Goal: Navigation & Orientation: Find specific page/section

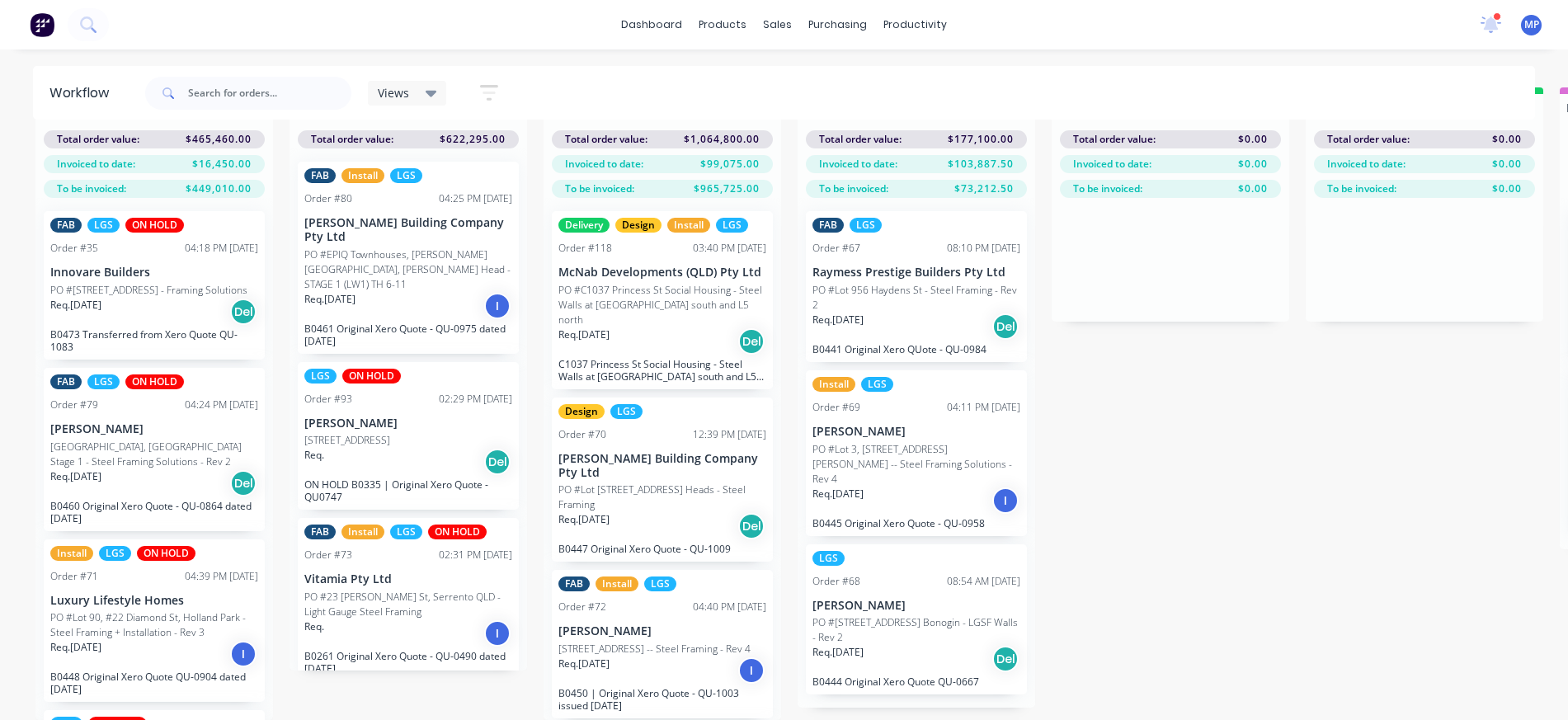
scroll to position [494, 0]
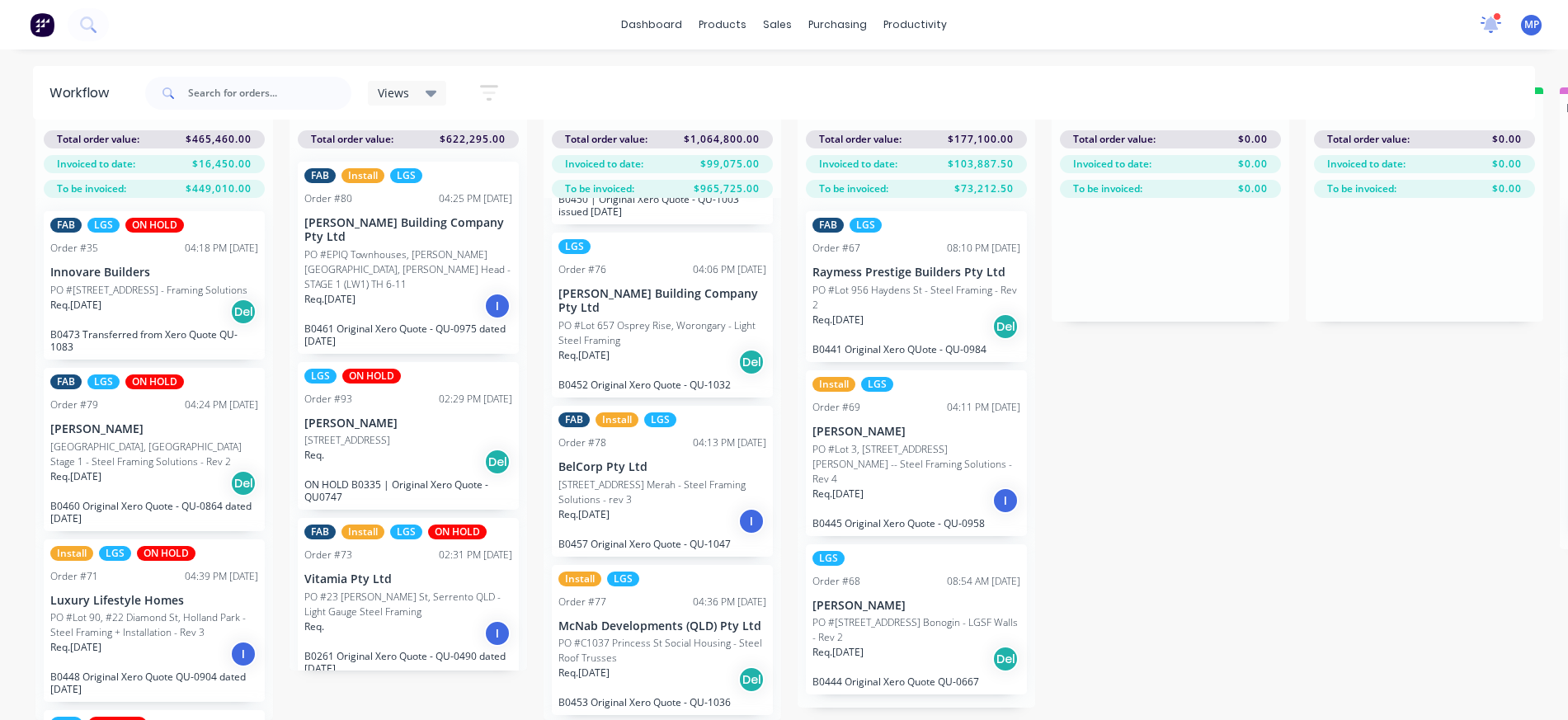
click at [1493, 21] on icon at bounding box center [1491, 22] width 15 height 14
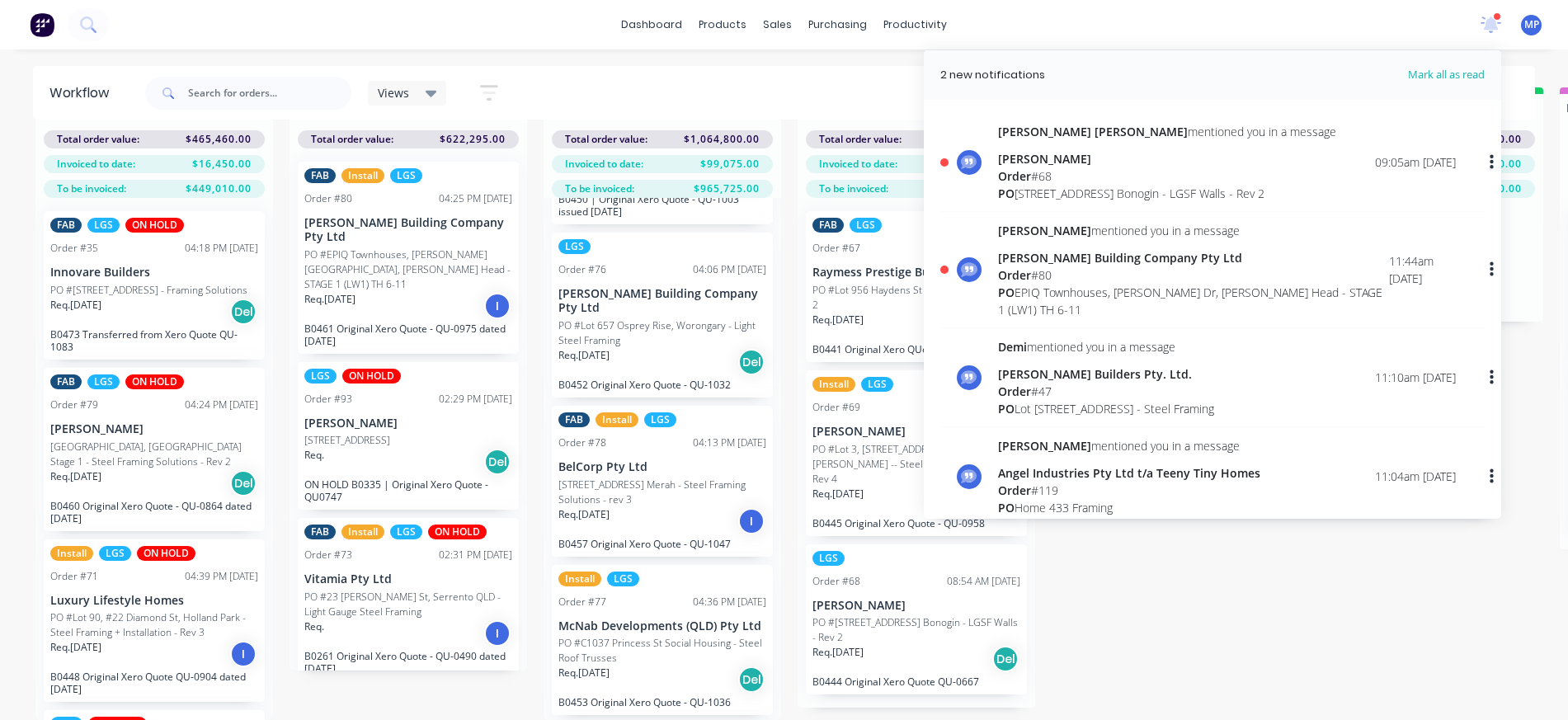
click at [1077, 288] on div "PO EPIQ Townhouses, [PERSON_NAME][GEOGRAPHIC_DATA], [PERSON_NAME] Head - STAGE …" at bounding box center [1194, 300] width 391 height 34
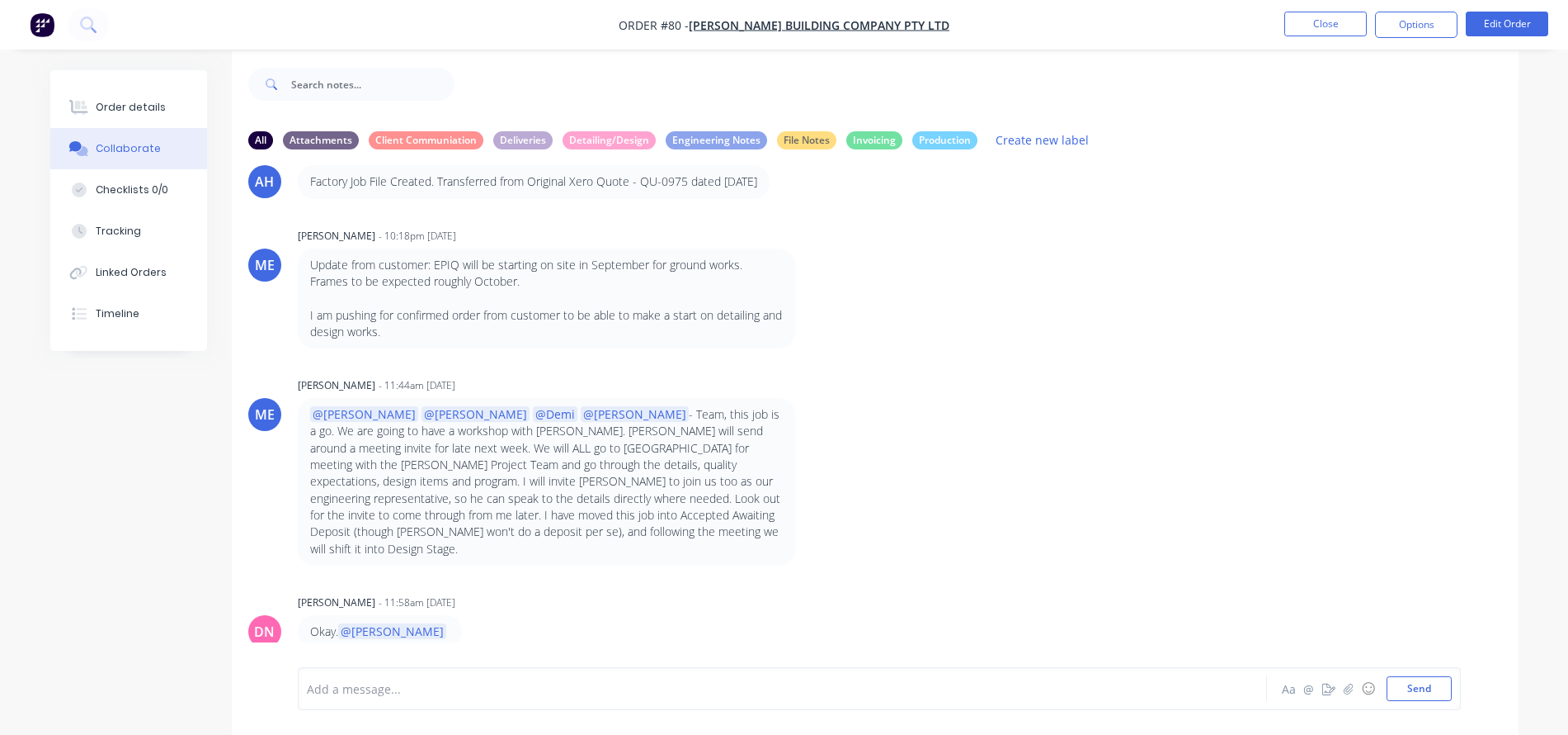
scroll to position [24, 0]
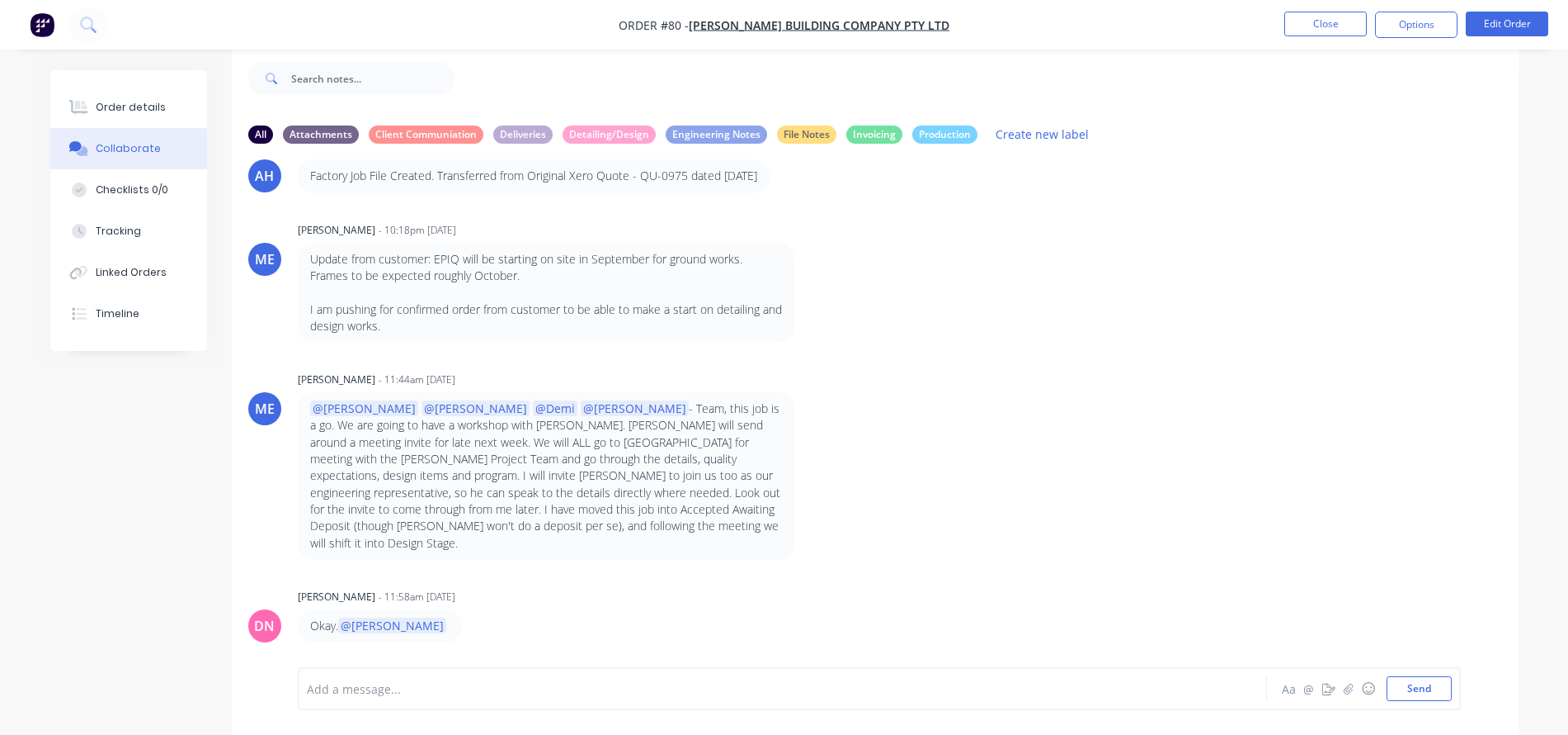
click at [640, 423] on p "@[PERSON_NAME] @[PERSON_NAME] @Demi @[PERSON_NAME] - Team, this job is a go. We…" at bounding box center [547, 476] width 473 height 151
drag, startPoint x: 634, startPoint y: 427, endPoint x: 745, endPoint y: 439, distance: 111.6
click at [745, 439] on p "@[PERSON_NAME] @[PERSON_NAME] @Demi @[PERSON_NAME] - Team, this job is a go. We…" at bounding box center [547, 476] width 473 height 151
click at [575, 460] on p "@[PERSON_NAME] @[PERSON_NAME] @Demi @[PERSON_NAME] - Team, this job is a go. We…" at bounding box center [547, 476] width 473 height 151
drag, startPoint x: 544, startPoint y: 446, endPoint x: 786, endPoint y: 444, distance: 242.0
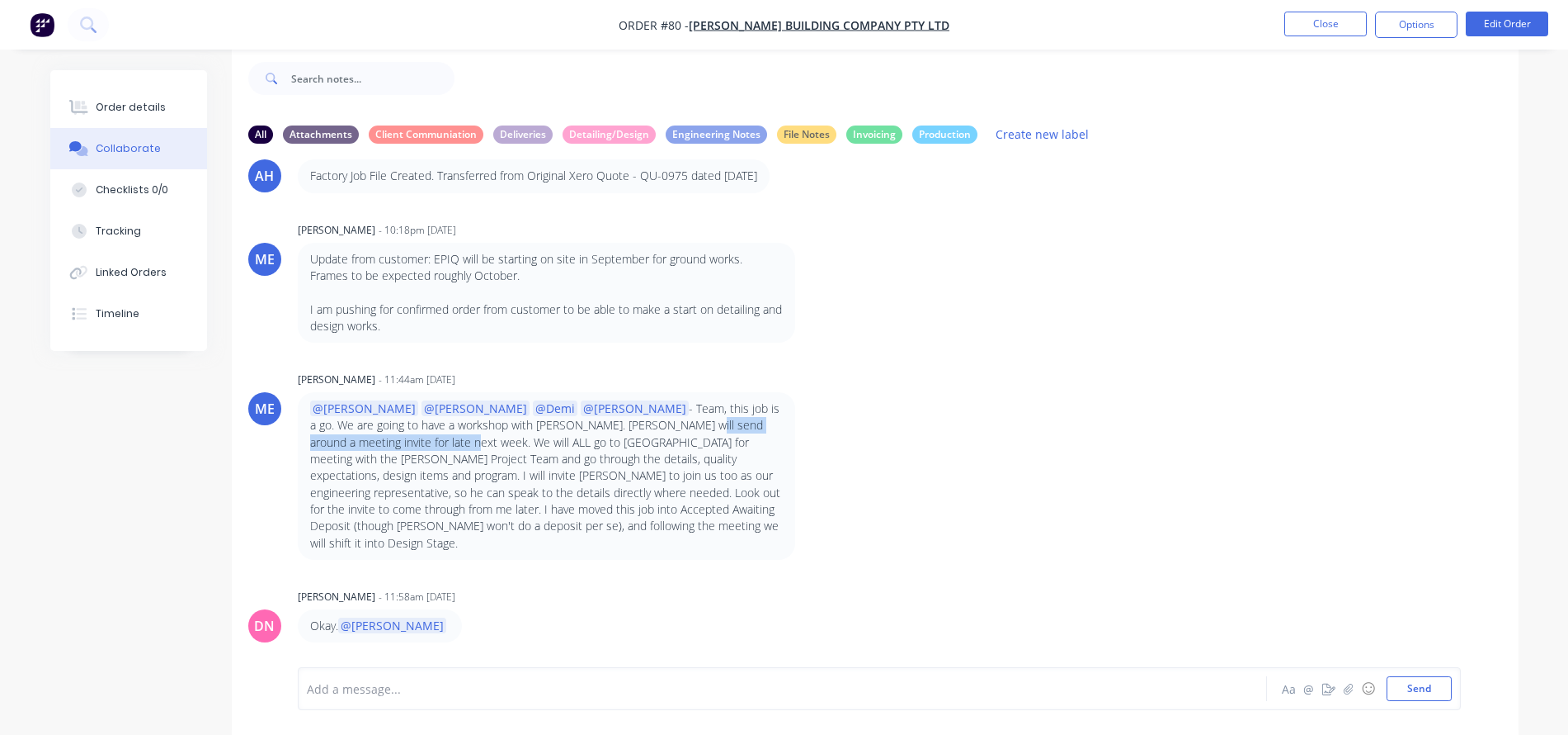
click at [786, 444] on div "@[PERSON_NAME] @[PERSON_NAME] @Demi @[PERSON_NAME] - Team, this job is a go. We…" at bounding box center [546, 475] width 497 height 167
click at [405, 463] on p "@[PERSON_NAME] @[PERSON_NAME] @Demi @[PERSON_NAME] - Team, this job is a go. We…" at bounding box center [547, 476] width 473 height 151
drag, startPoint x: 380, startPoint y: 463, endPoint x: 709, endPoint y: 474, distance: 329.2
click at [795, 455] on div "@[PERSON_NAME] @[PERSON_NAME] @Demi @[PERSON_NAME] - Team, this job is a go. We…" at bounding box center [556, 475] width 516 height 167
click at [377, 483] on p "@[PERSON_NAME] @[PERSON_NAME] @Demi @[PERSON_NAME] - Team, this job is a go. We…" at bounding box center [547, 476] width 473 height 151
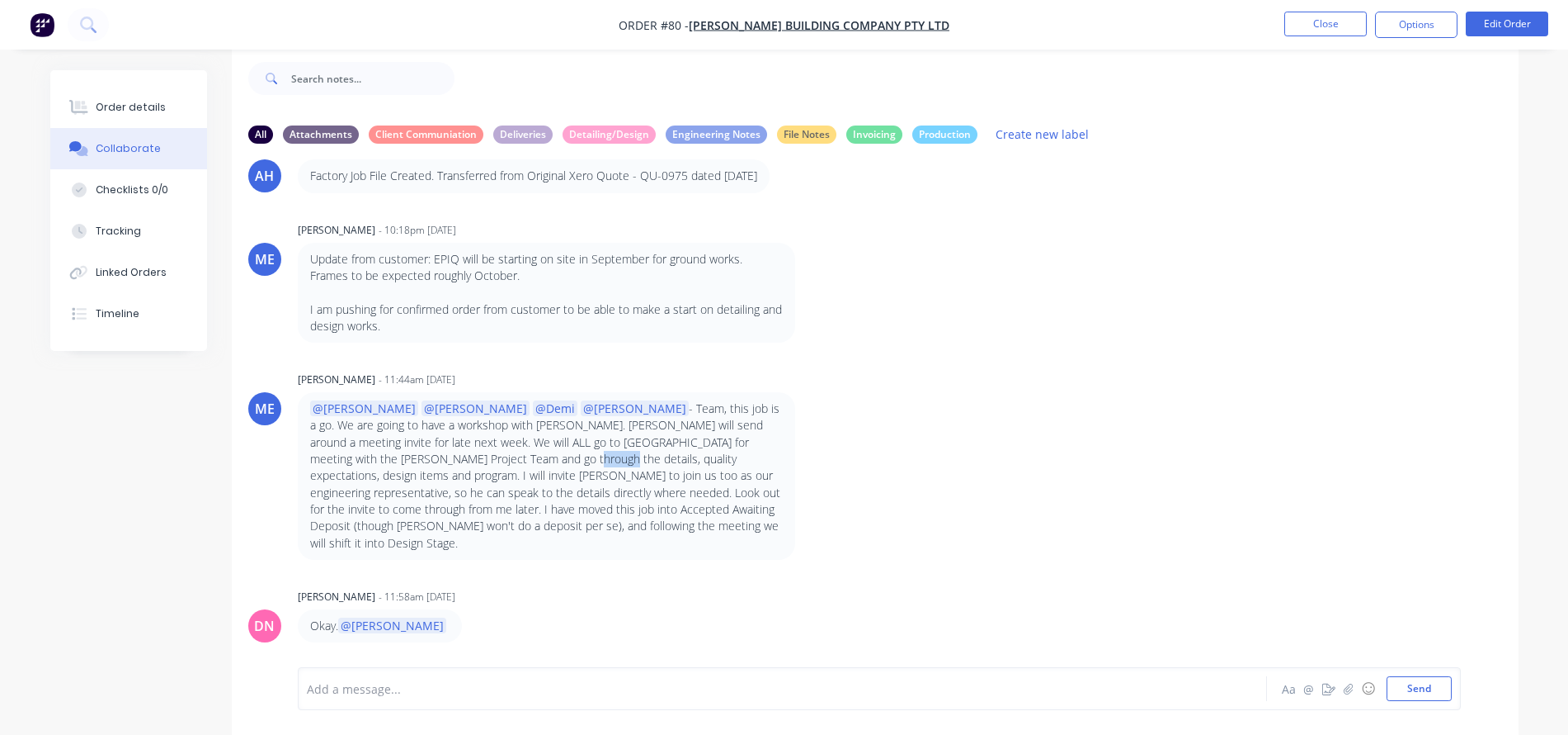
drag, startPoint x: 374, startPoint y: 480, endPoint x: 454, endPoint y: 475, distance: 80.2
click at [401, 478] on p "@[PERSON_NAME] @[PERSON_NAME] @Demi @[PERSON_NAME] - Team, this job is a go. We…" at bounding box center [547, 476] width 473 height 151
click at [472, 475] on p "@[PERSON_NAME] @[PERSON_NAME] @Demi @[PERSON_NAME] - Team, this job is a go. We…" at bounding box center [547, 476] width 473 height 151
drag, startPoint x: 480, startPoint y: 475, endPoint x: 611, endPoint y: 474, distance: 131.0
click at [611, 474] on p "@[PERSON_NAME] @[PERSON_NAME] @Demi @[PERSON_NAME] - Team, this job is a go. We…" at bounding box center [547, 476] width 473 height 151
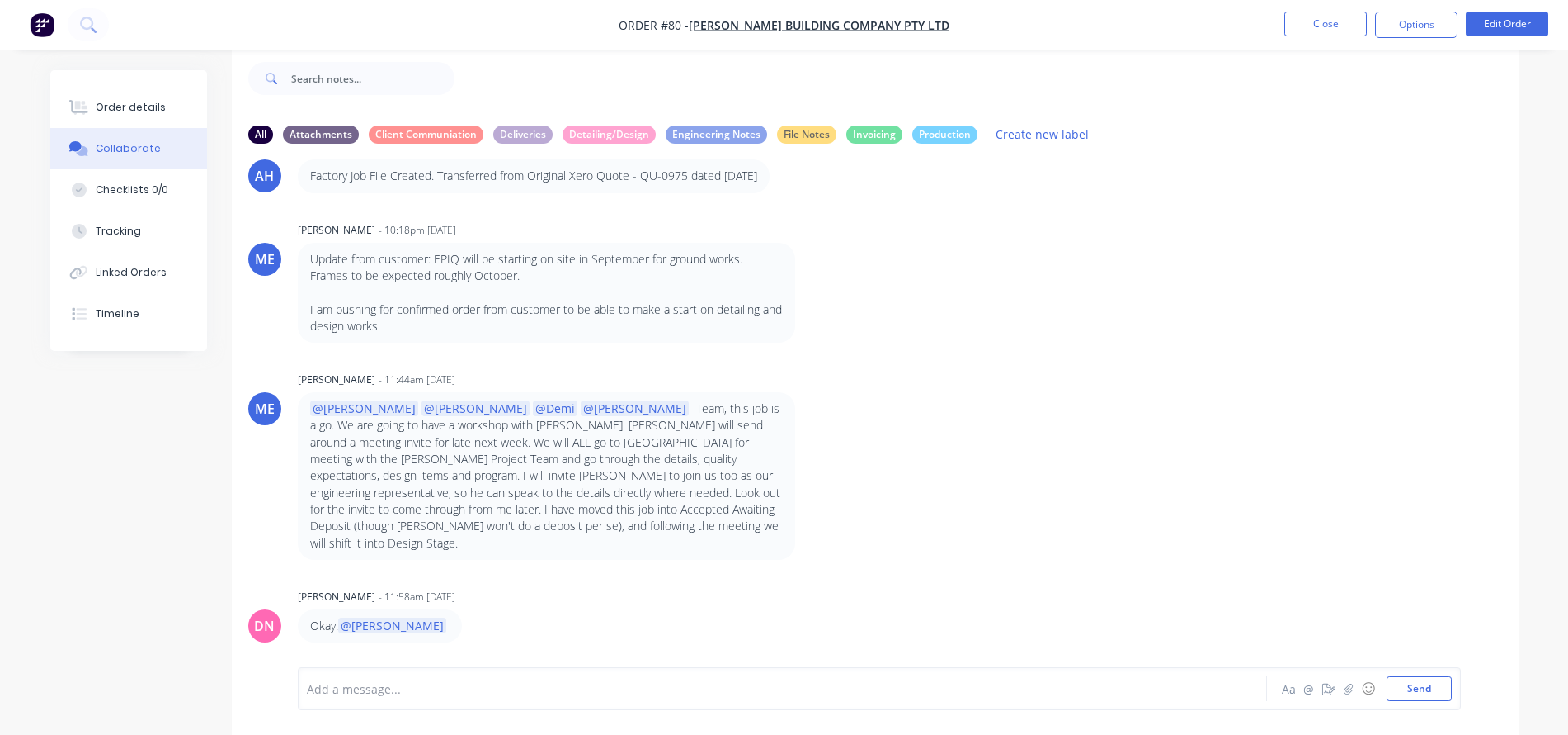
click at [663, 479] on p "@[PERSON_NAME] @[PERSON_NAME] @Demi @[PERSON_NAME] - Team, this job is a go. We…" at bounding box center [547, 476] width 473 height 151
drag, startPoint x: 617, startPoint y: 473, endPoint x: 787, endPoint y: 474, distance: 170.0
click at [787, 474] on div "@[PERSON_NAME] @[PERSON_NAME] @Demi @[PERSON_NAME] - Team, this job is a go. We…" at bounding box center [546, 475] width 497 height 167
click at [391, 497] on p "@[PERSON_NAME] @[PERSON_NAME] @Demi @[PERSON_NAME] - Team, this job is a go. We…" at bounding box center [547, 476] width 473 height 151
drag, startPoint x: 349, startPoint y: 492, endPoint x: 530, endPoint y: 492, distance: 181.0
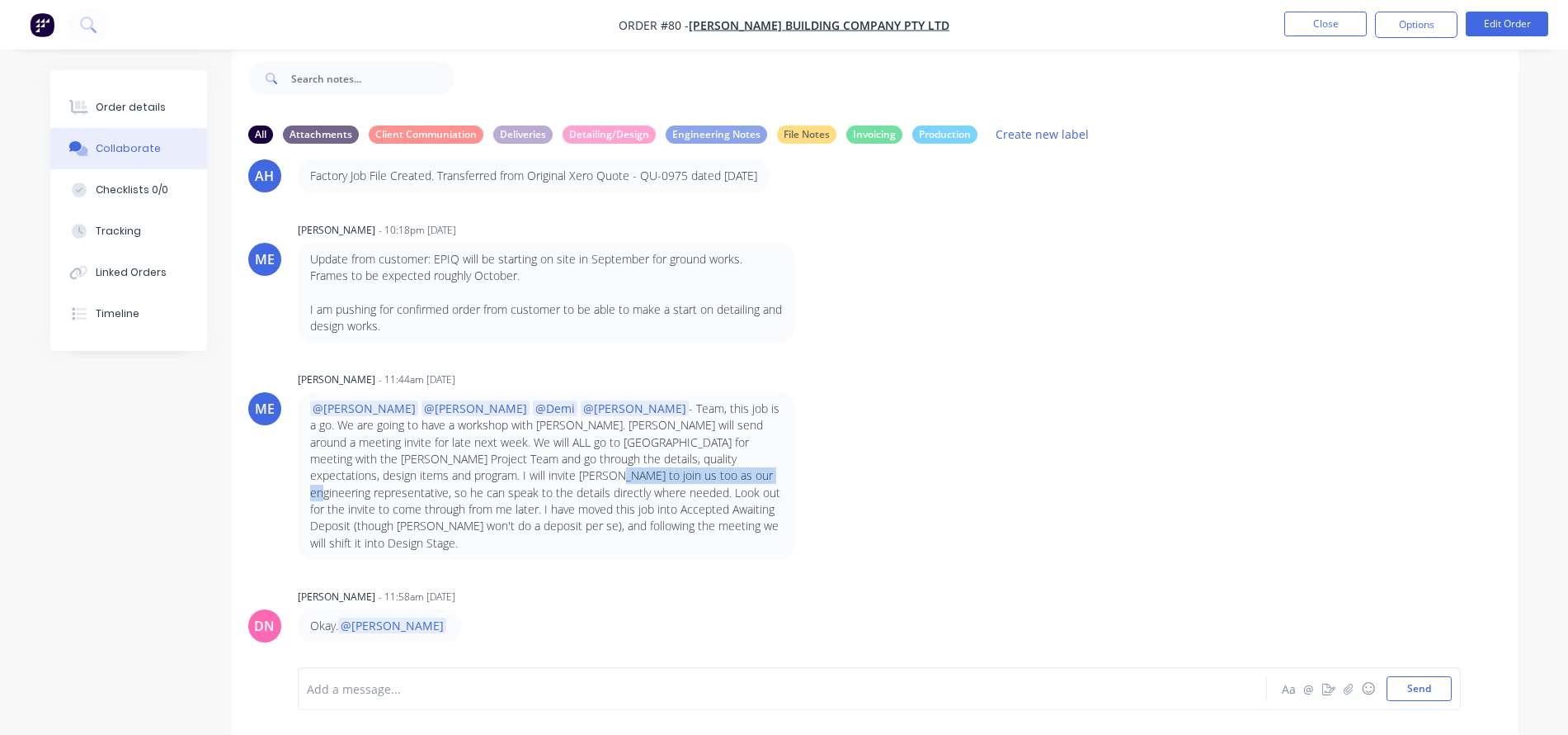
click at [513, 494] on p "@[PERSON_NAME] @[PERSON_NAME] @Demi @[PERSON_NAME] - Team, this job is a go. We…" at bounding box center [547, 476] width 473 height 151
click at [546, 497] on p "@[PERSON_NAME] @[PERSON_NAME] @Demi @[PERSON_NAME] - Team, this job is a go. We…" at bounding box center [547, 476] width 473 height 151
drag, startPoint x: 525, startPoint y: 490, endPoint x: 775, endPoint y: 491, distance: 250.0
click at [775, 491] on p "@[PERSON_NAME] @[PERSON_NAME] @Demi @[PERSON_NAME] - Team, this job is a go. We…" at bounding box center [547, 476] width 473 height 151
click at [383, 518] on p "@[PERSON_NAME] @[PERSON_NAME] @Demi @[PERSON_NAME] - Team, this job is a go. We…" at bounding box center [547, 476] width 473 height 151
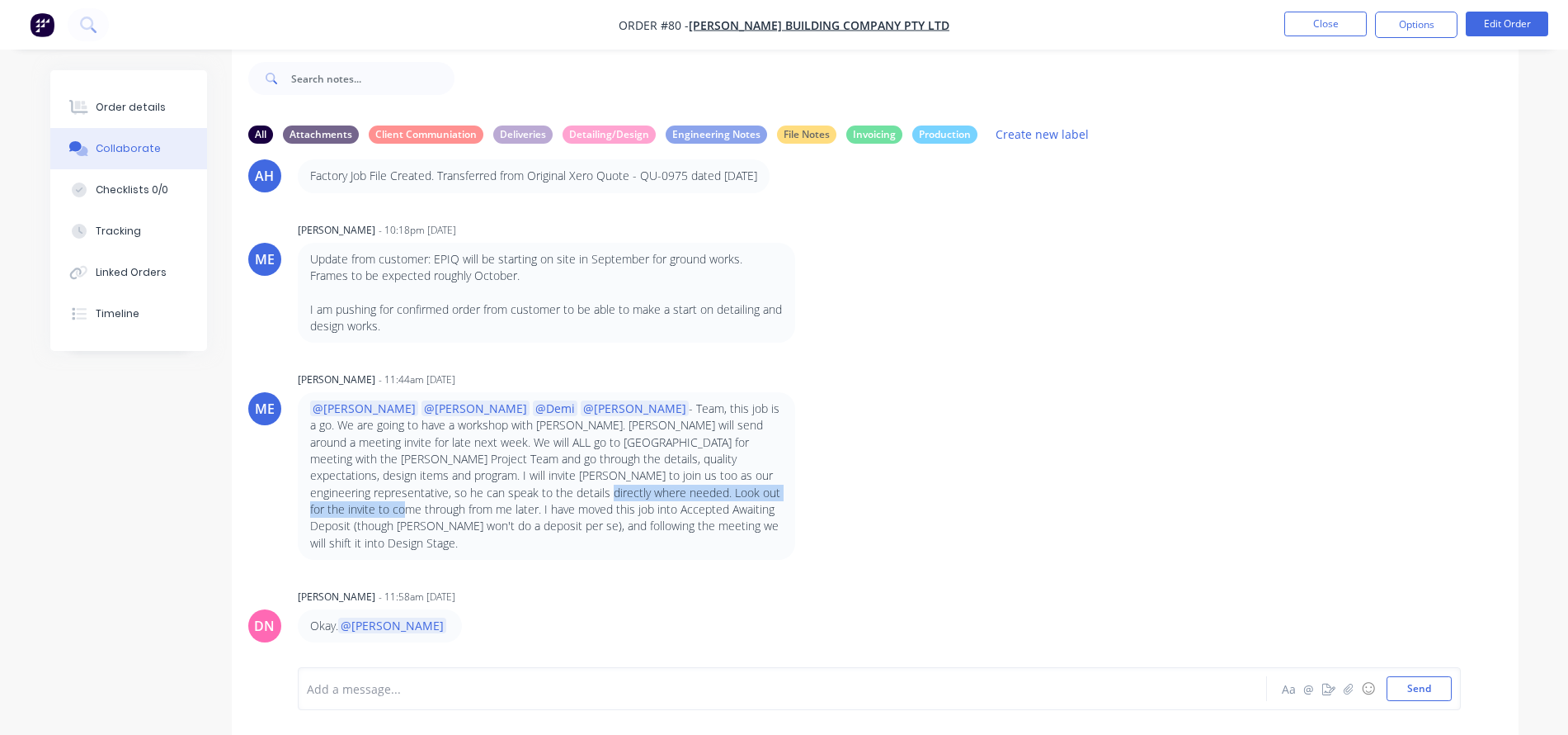
drag, startPoint x: 355, startPoint y: 510, endPoint x: 625, endPoint y: 514, distance: 270.0
click at [625, 514] on p "@[PERSON_NAME] @[PERSON_NAME] @Demi @[PERSON_NAME] - Team, this job is a go. We…" at bounding box center [547, 476] width 473 height 151
click at [651, 506] on p "@[PERSON_NAME] @[PERSON_NAME] @Demi @[PERSON_NAME] - Team, this job is a go. We…" at bounding box center [547, 476] width 473 height 151
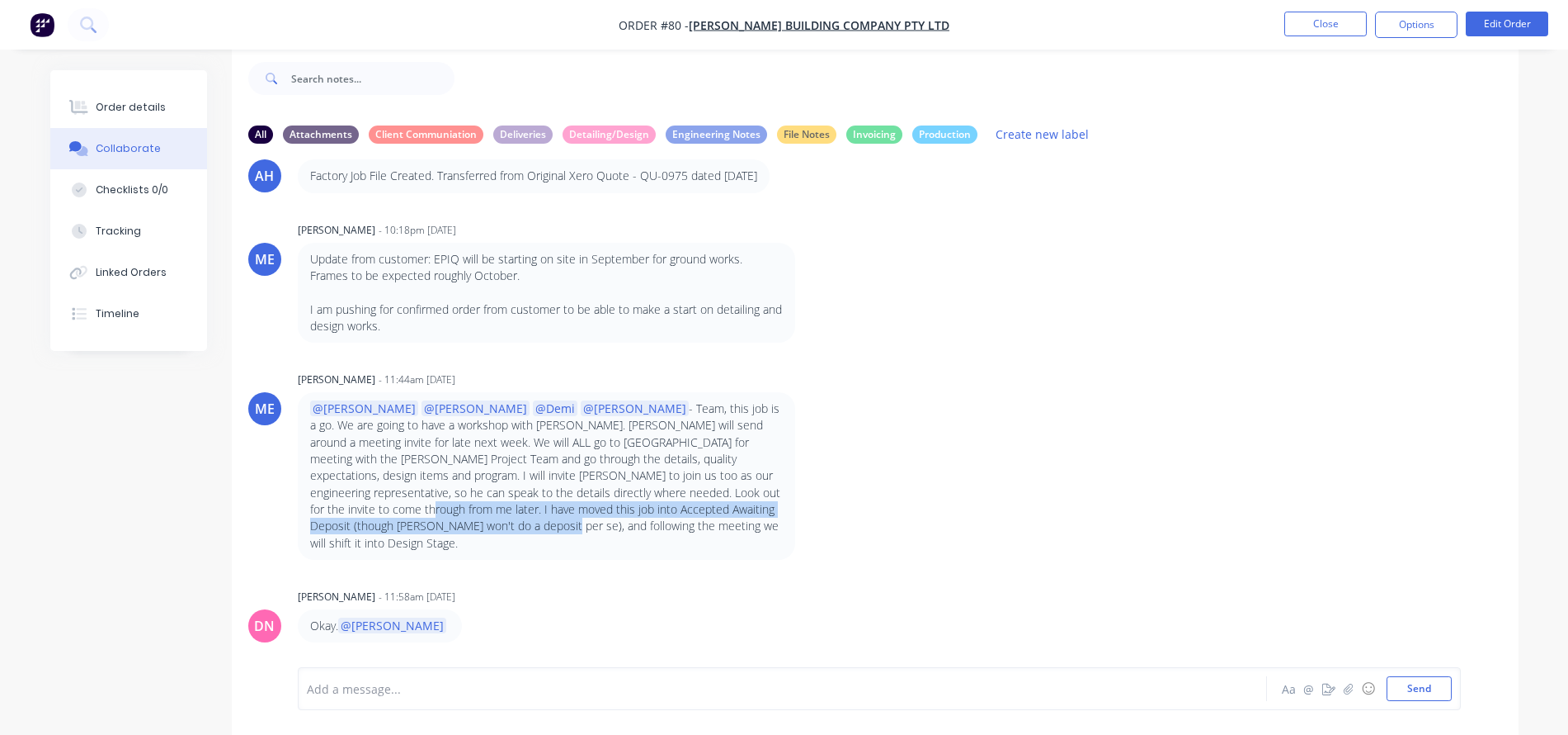
drag, startPoint x: 644, startPoint y: 504, endPoint x: 785, endPoint y: 528, distance: 143.0
click at [785, 528] on div "@[PERSON_NAME] @[PERSON_NAME] @Demi @[PERSON_NAME] - Team, this job is a go. We…" at bounding box center [546, 475] width 497 height 167
click at [467, 530] on p "@[PERSON_NAME] @[PERSON_NAME] @Demi @[PERSON_NAME] - Team, this job is a go. We…" at bounding box center [547, 476] width 473 height 151
drag, startPoint x: 557, startPoint y: 527, endPoint x: 681, endPoint y: 521, distance: 124.1
click at [681, 521] on p "@[PERSON_NAME] @[PERSON_NAME] @Demi @[PERSON_NAME] - Team, this job is a go. We…" at bounding box center [547, 476] width 473 height 151
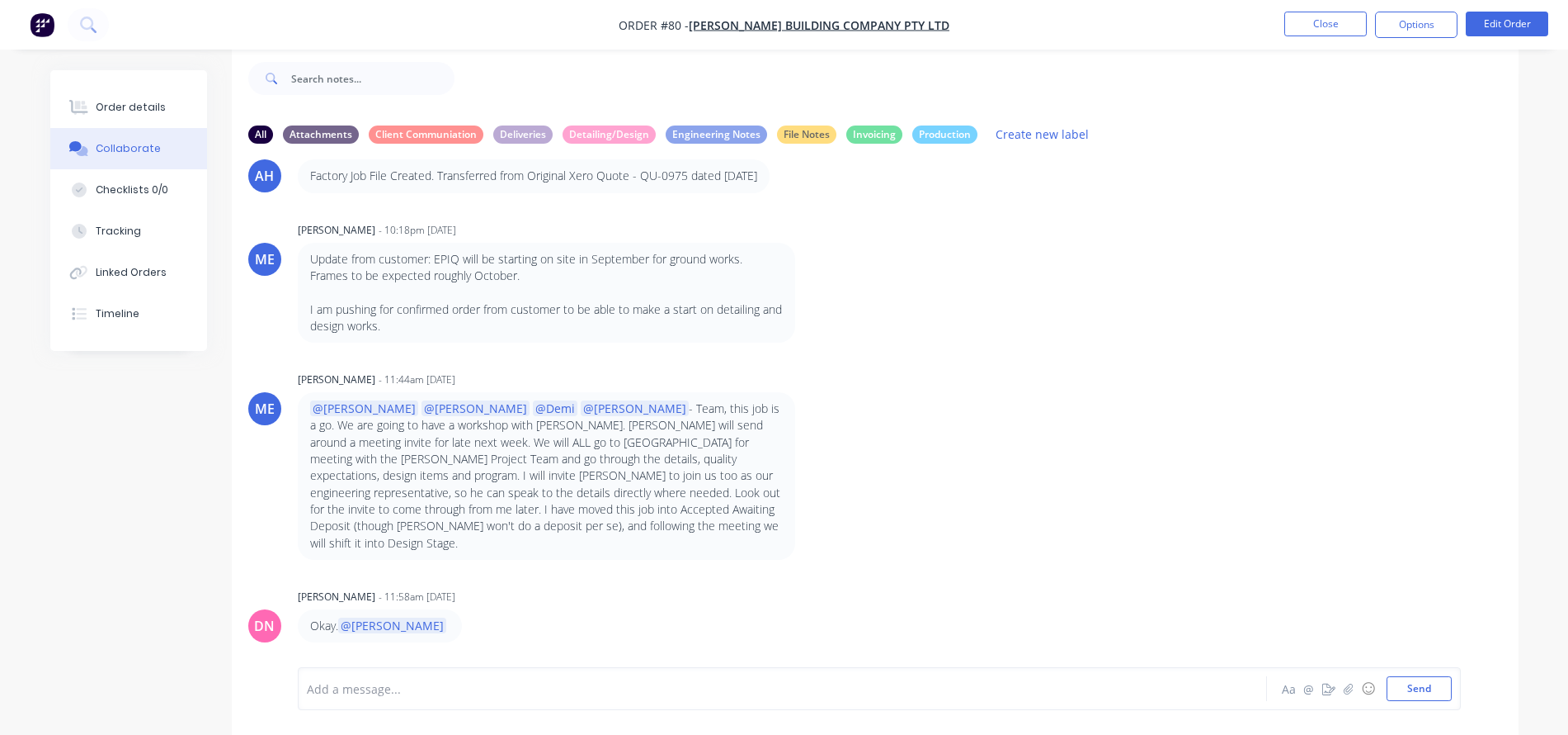
click at [718, 528] on p "@[PERSON_NAME] @[PERSON_NAME] @Demi @[PERSON_NAME] - Team, this job is a go. We…" at bounding box center [547, 476] width 473 height 151
drag, startPoint x: 697, startPoint y: 526, endPoint x: 710, endPoint y: 540, distance: 19.1
click at [733, 540] on p "@[PERSON_NAME] @[PERSON_NAME] @Demi @[PERSON_NAME] - Team, this job is a go. We…" at bounding box center [547, 476] width 473 height 151
click at [453, 543] on p "@[PERSON_NAME] @[PERSON_NAME] @Demi @[PERSON_NAME] - Team, this job is a go. We…" at bounding box center [547, 476] width 473 height 151
click at [1304, 23] on button "Close" at bounding box center [1326, 23] width 82 height 24
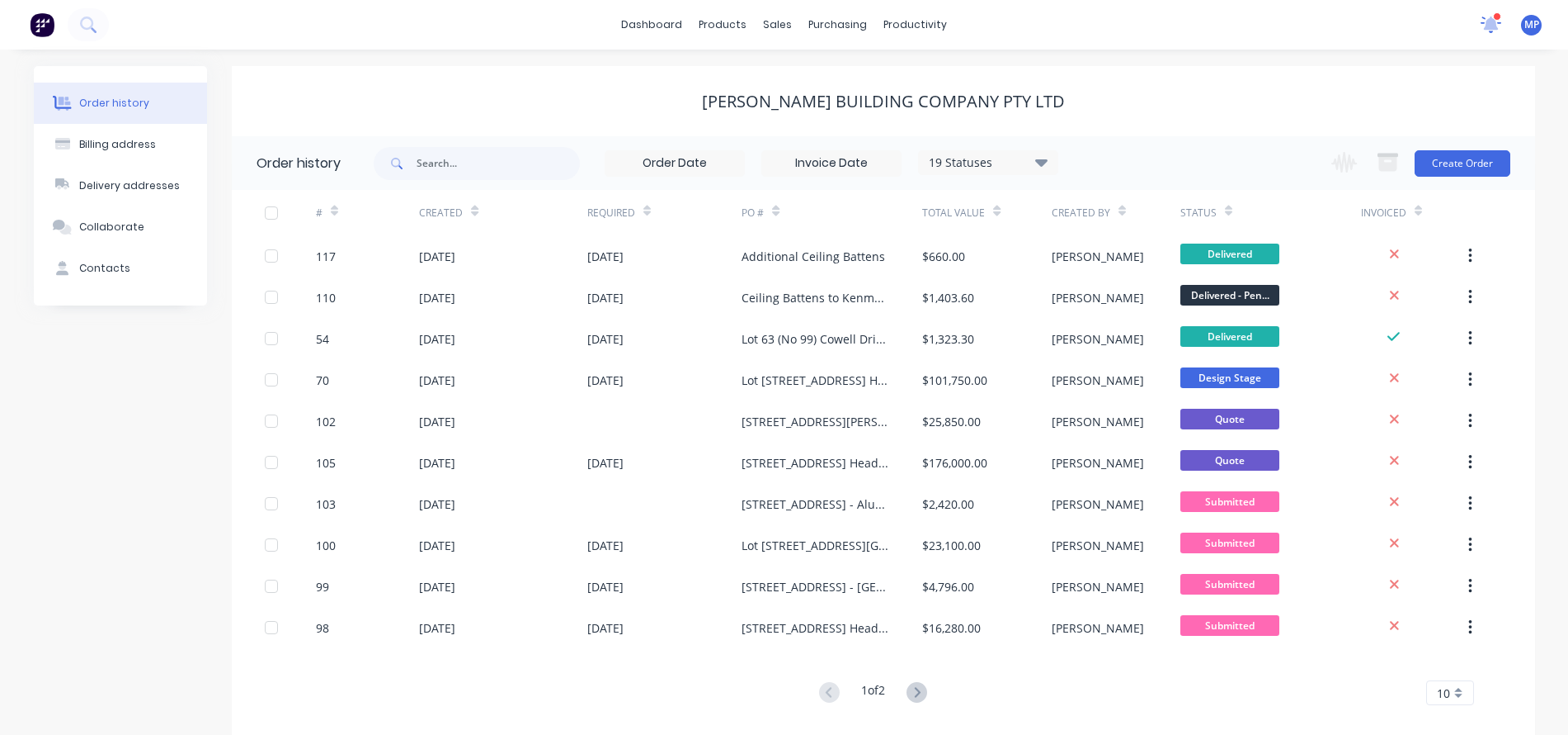
click at [1498, 23] on icon at bounding box center [1492, 24] width 21 height 18
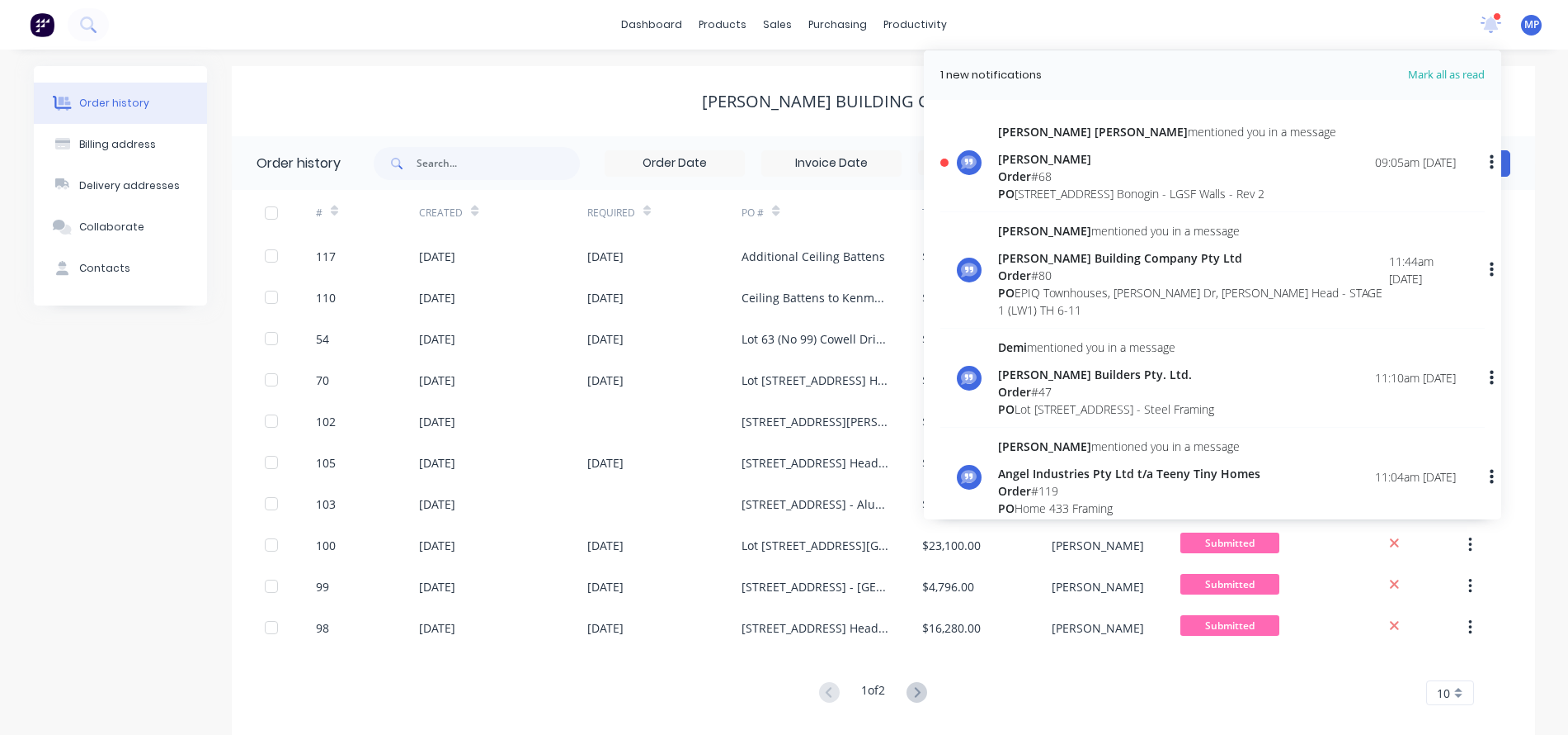
click at [1050, 190] on div "PO [STREET_ADDRESS] Bonogin - LGSF Walls - Rev 2" at bounding box center [1167, 194] width 338 height 18
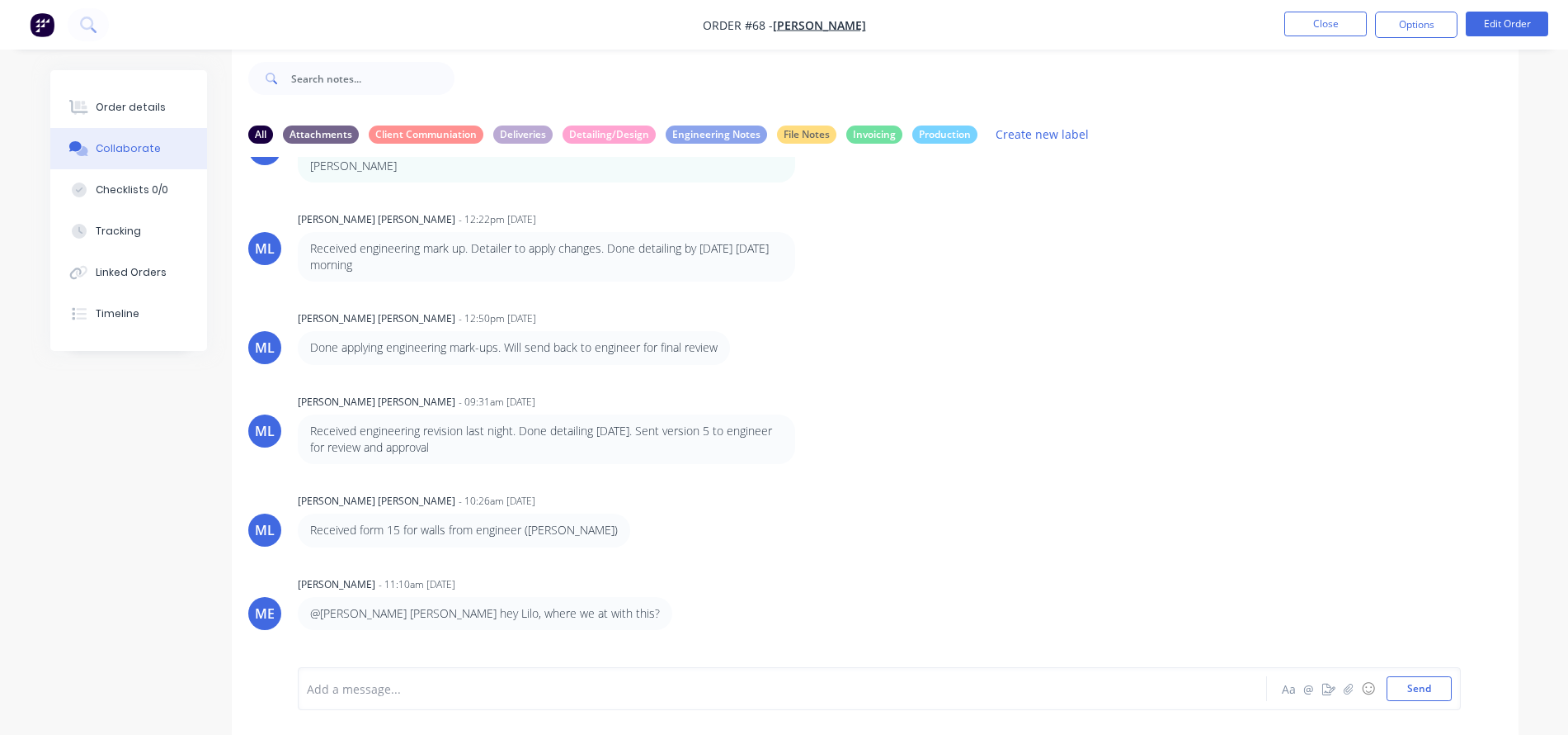
scroll to position [756, 0]
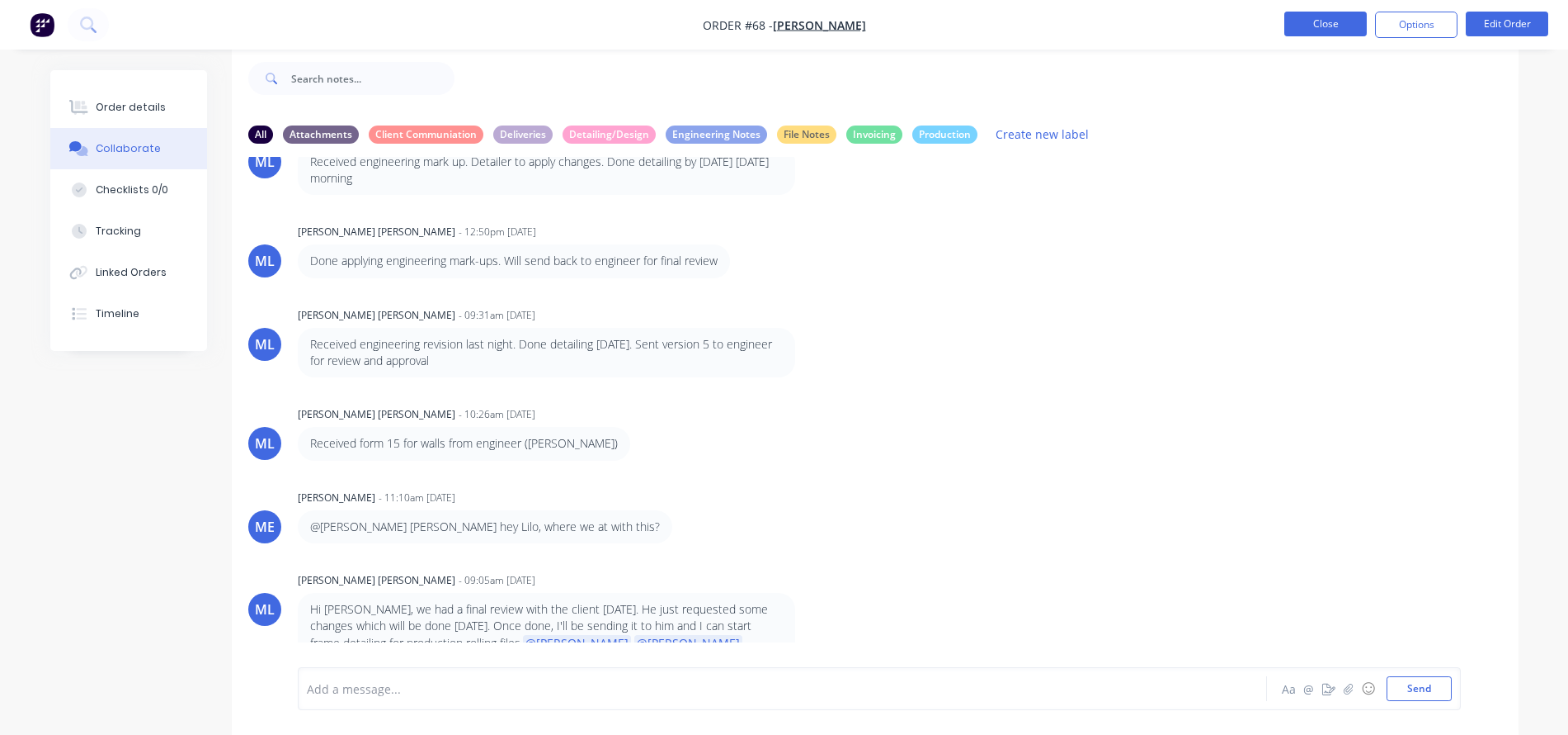
click at [1350, 21] on button "Close" at bounding box center [1326, 23] width 82 height 24
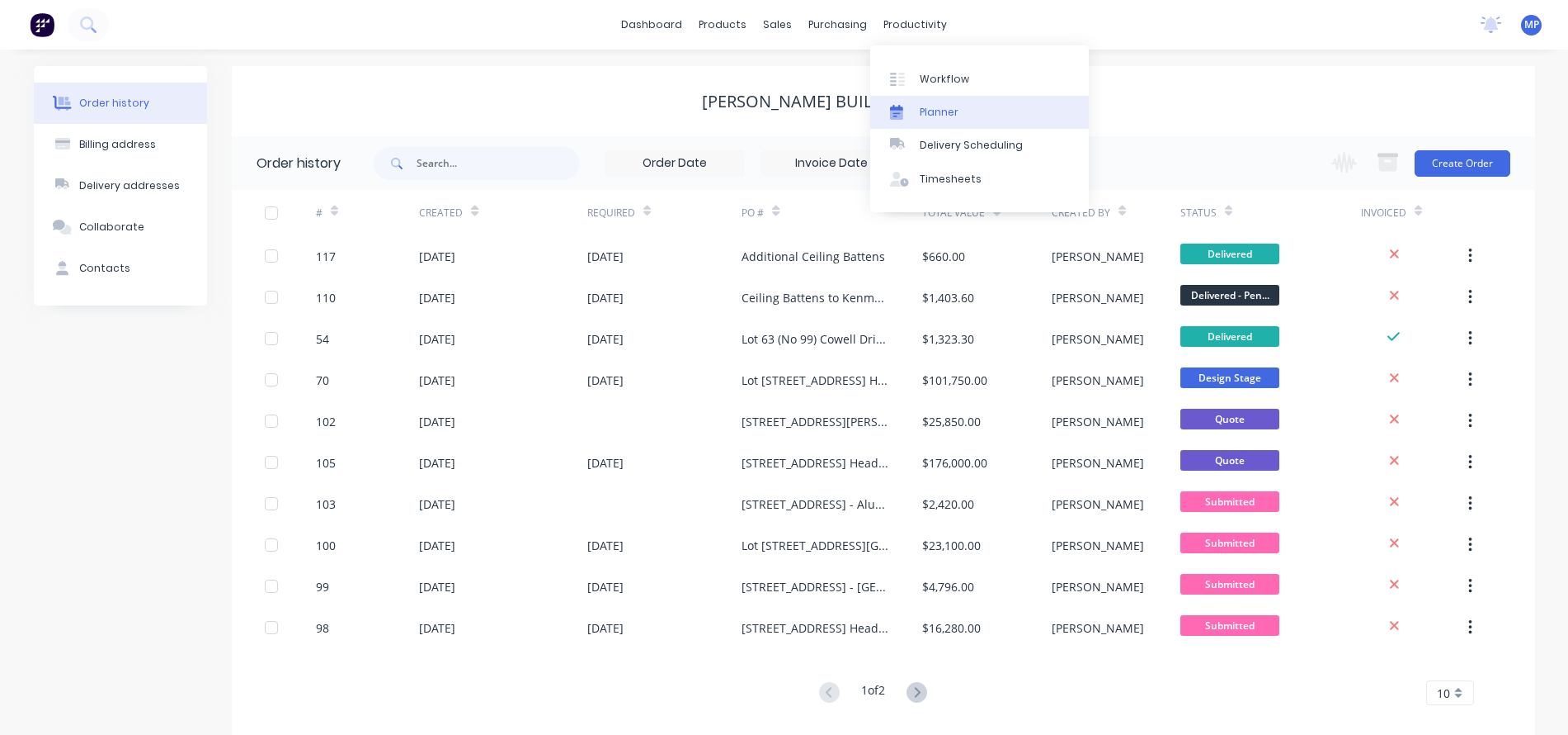
click at [927, 110] on div "Planner" at bounding box center [940, 111] width 39 height 15
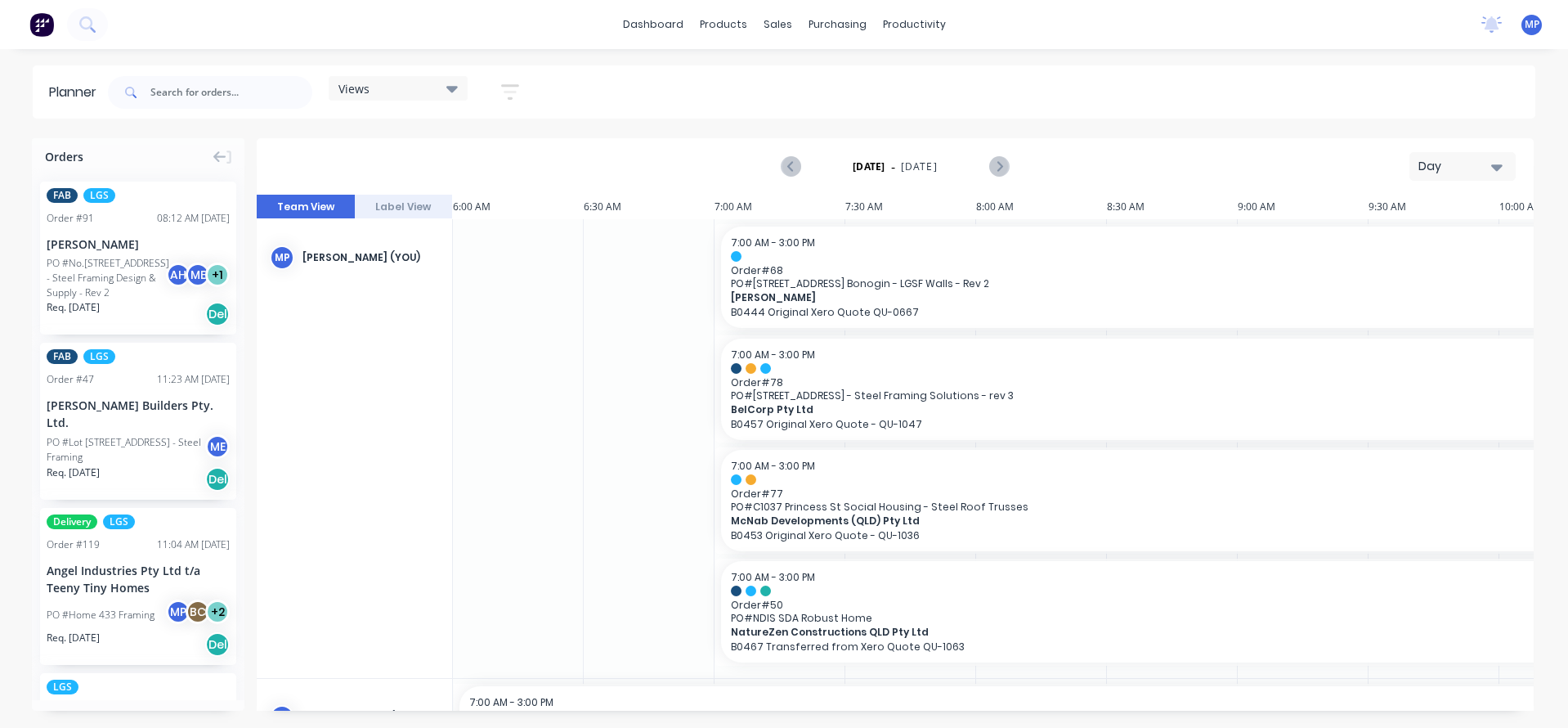
scroll to position [0, 785]
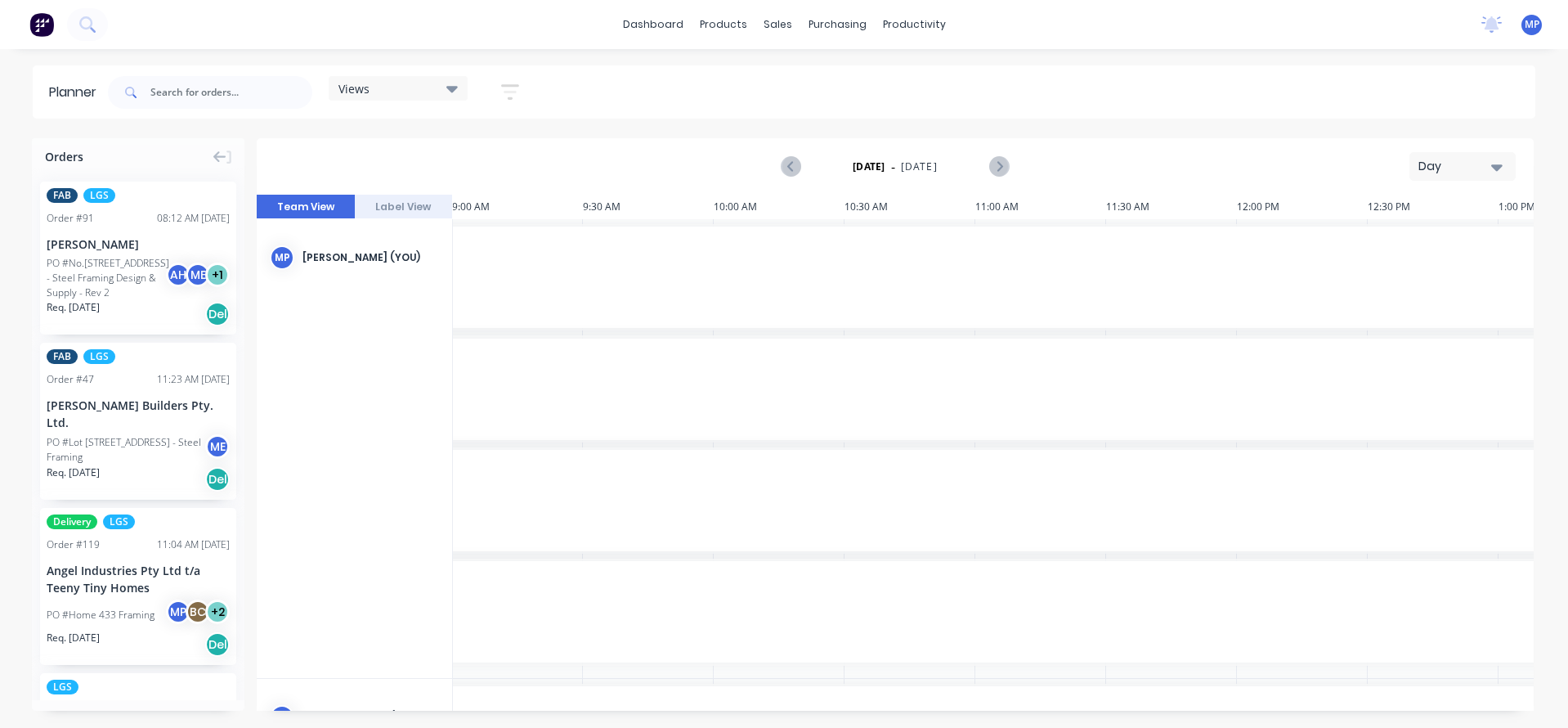
click at [1465, 169] on div "Day" at bounding box center [1456, 167] width 75 height 17
click at [1406, 239] on div "Week" at bounding box center [1432, 243] width 162 height 33
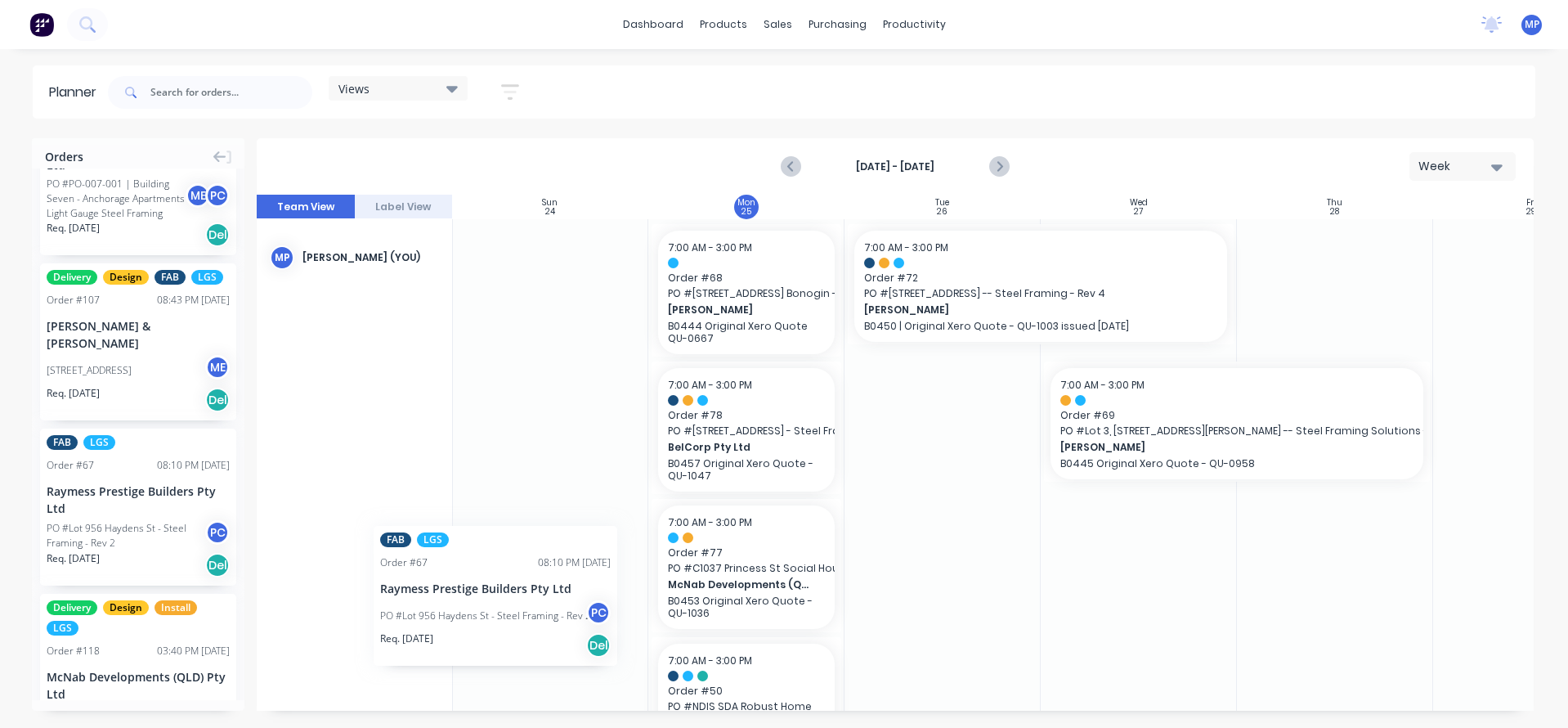
scroll to position [0, 0]
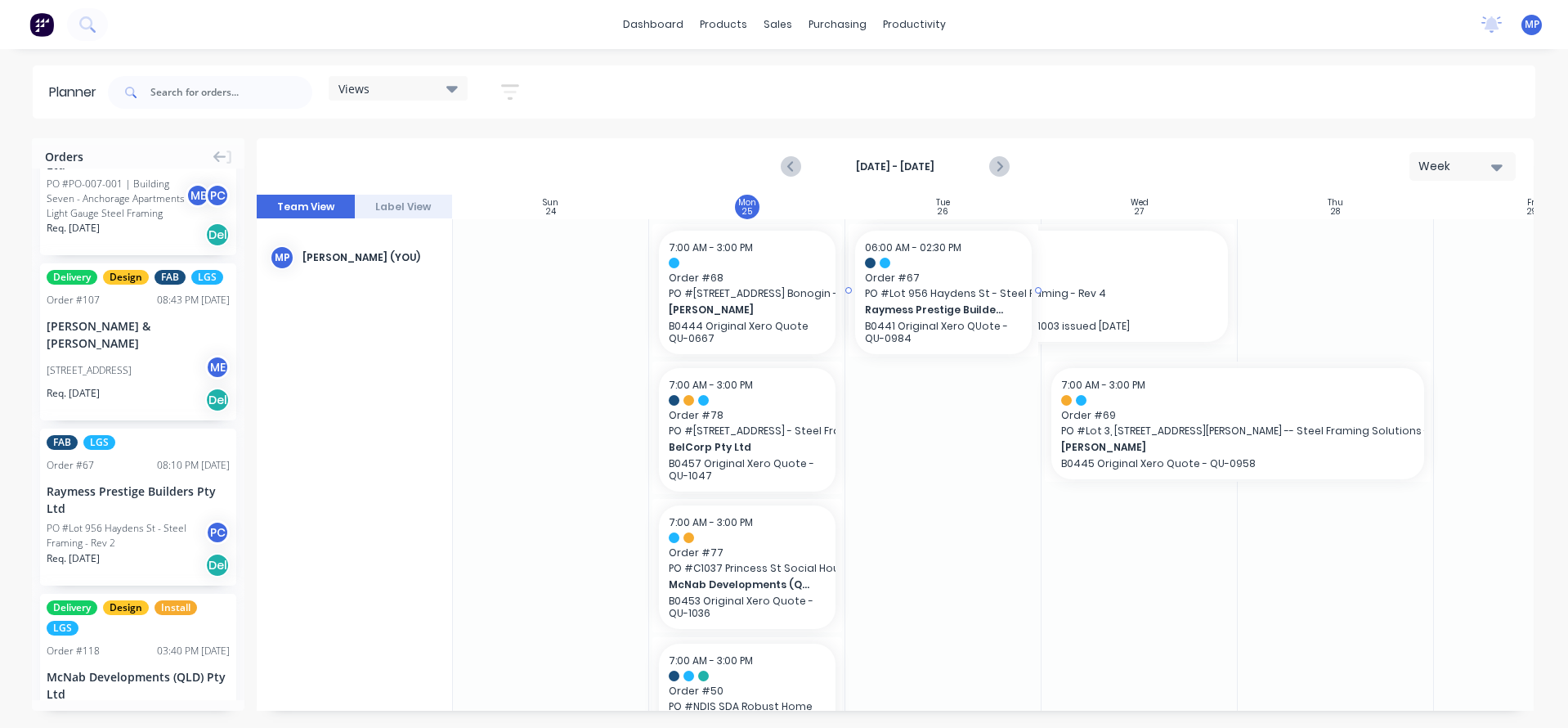
drag, startPoint x: 111, startPoint y: 502, endPoint x: 917, endPoint y: 461, distance: 807.0
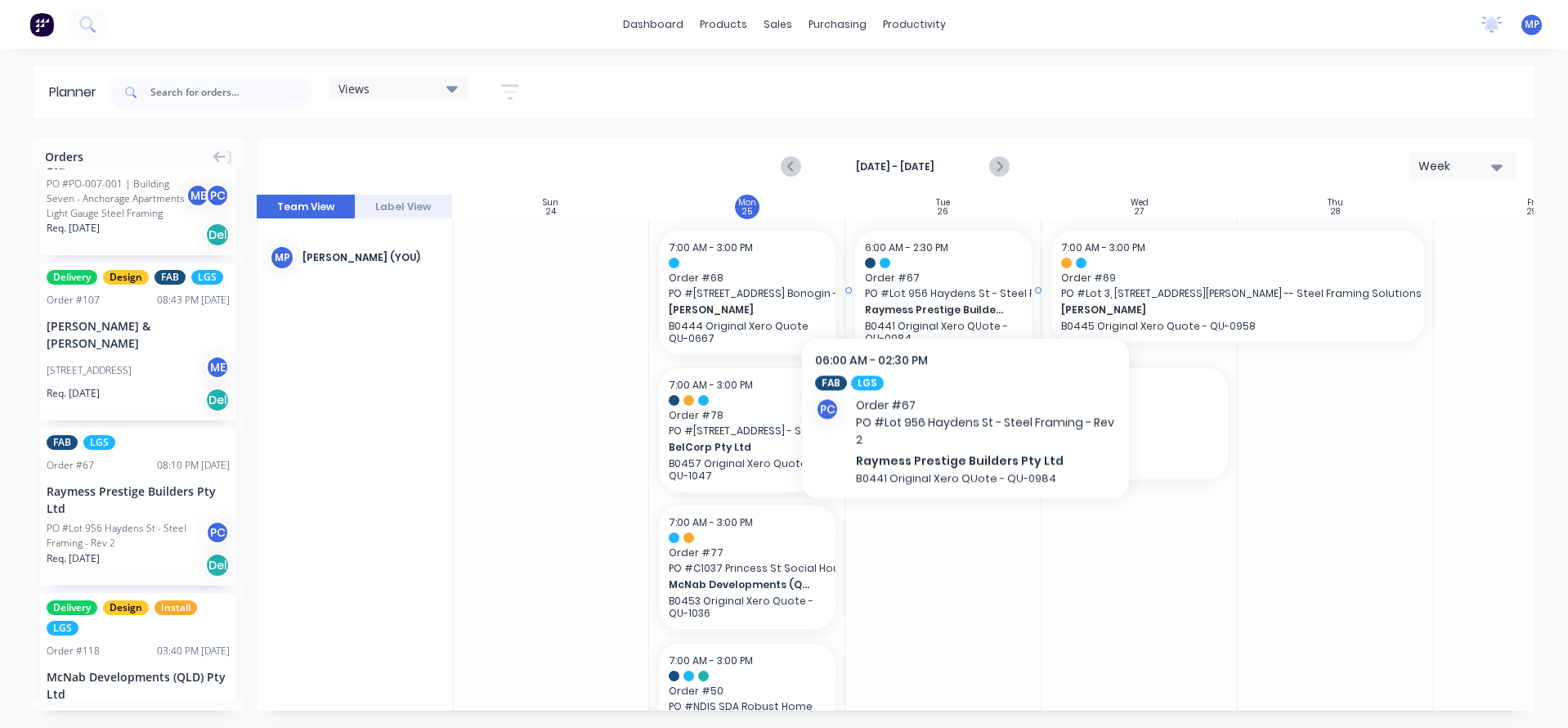
click at [965, 277] on span "Order # 67" at bounding box center [943, 278] width 157 height 15
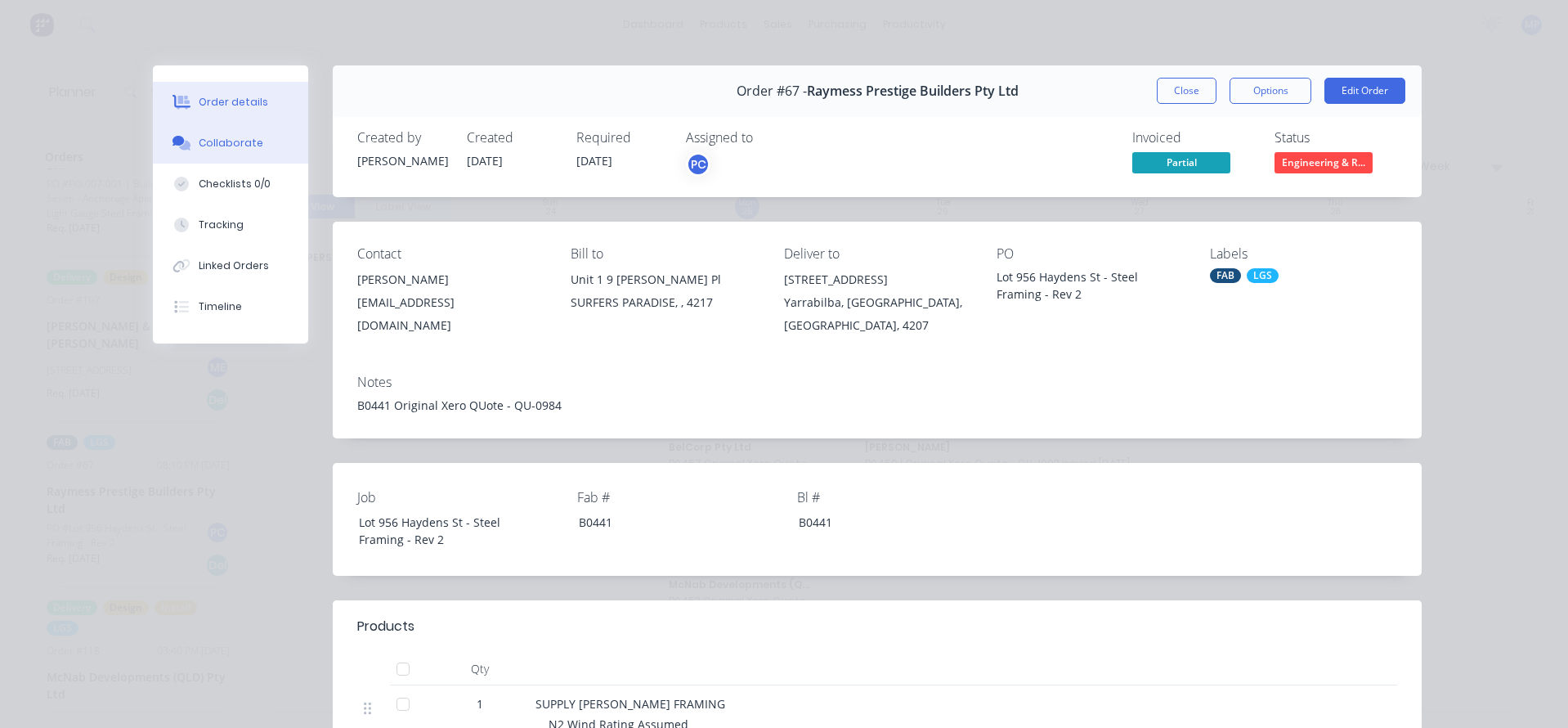
click at [221, 136] on div "Collaborate" at bounding box center [230, 142] width 65 height 15
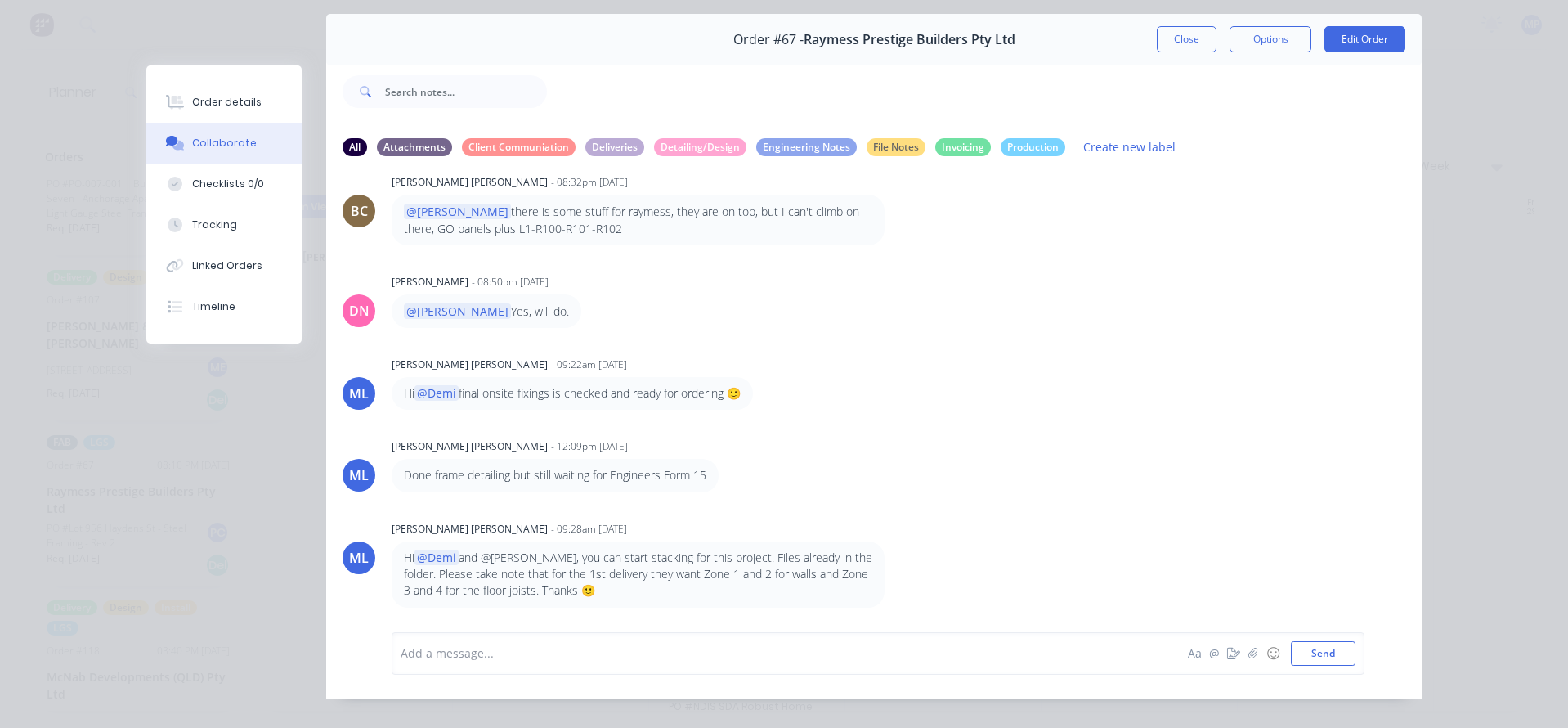
scroll to position [75, 0]
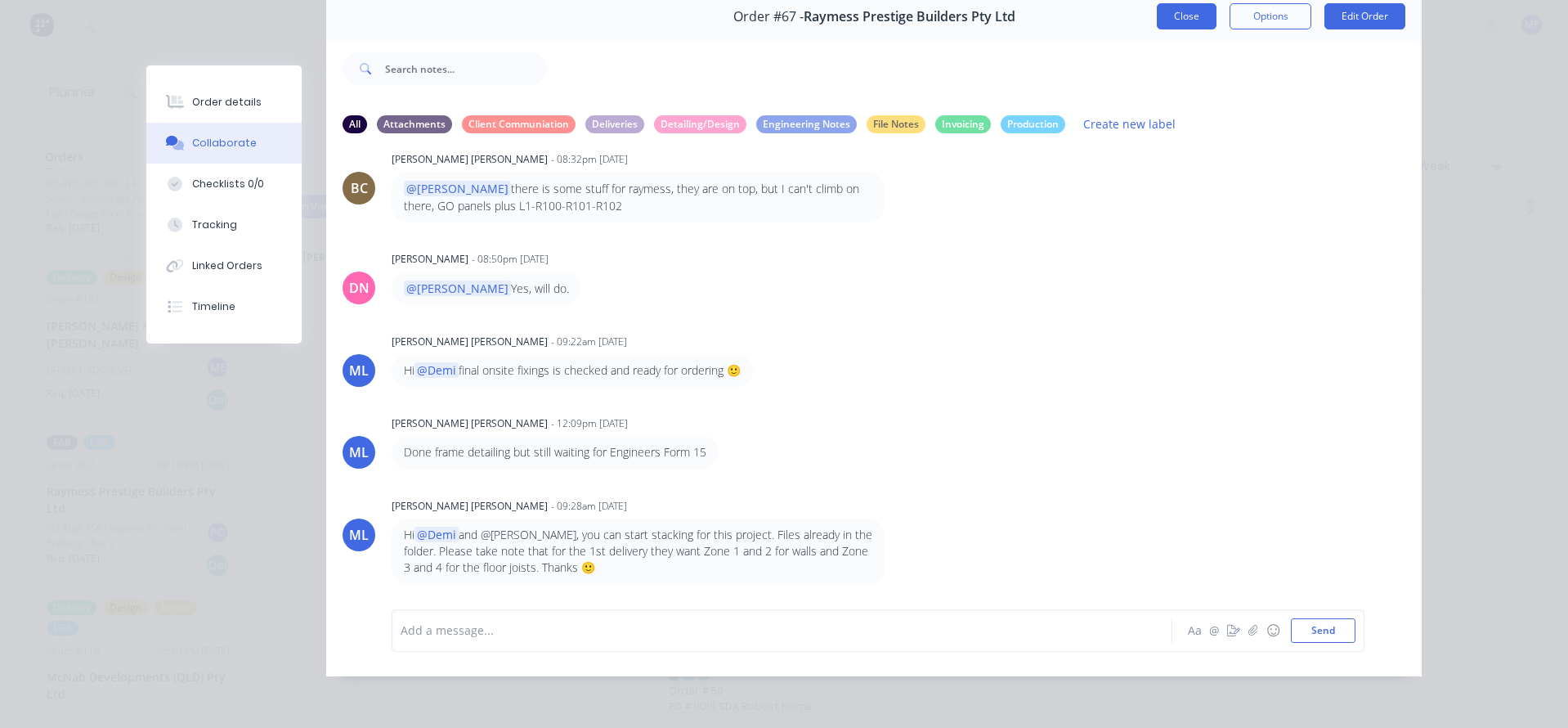
click at [1185, 15] on button "Close" at bounding box center [1187, 15] width 60 height 26
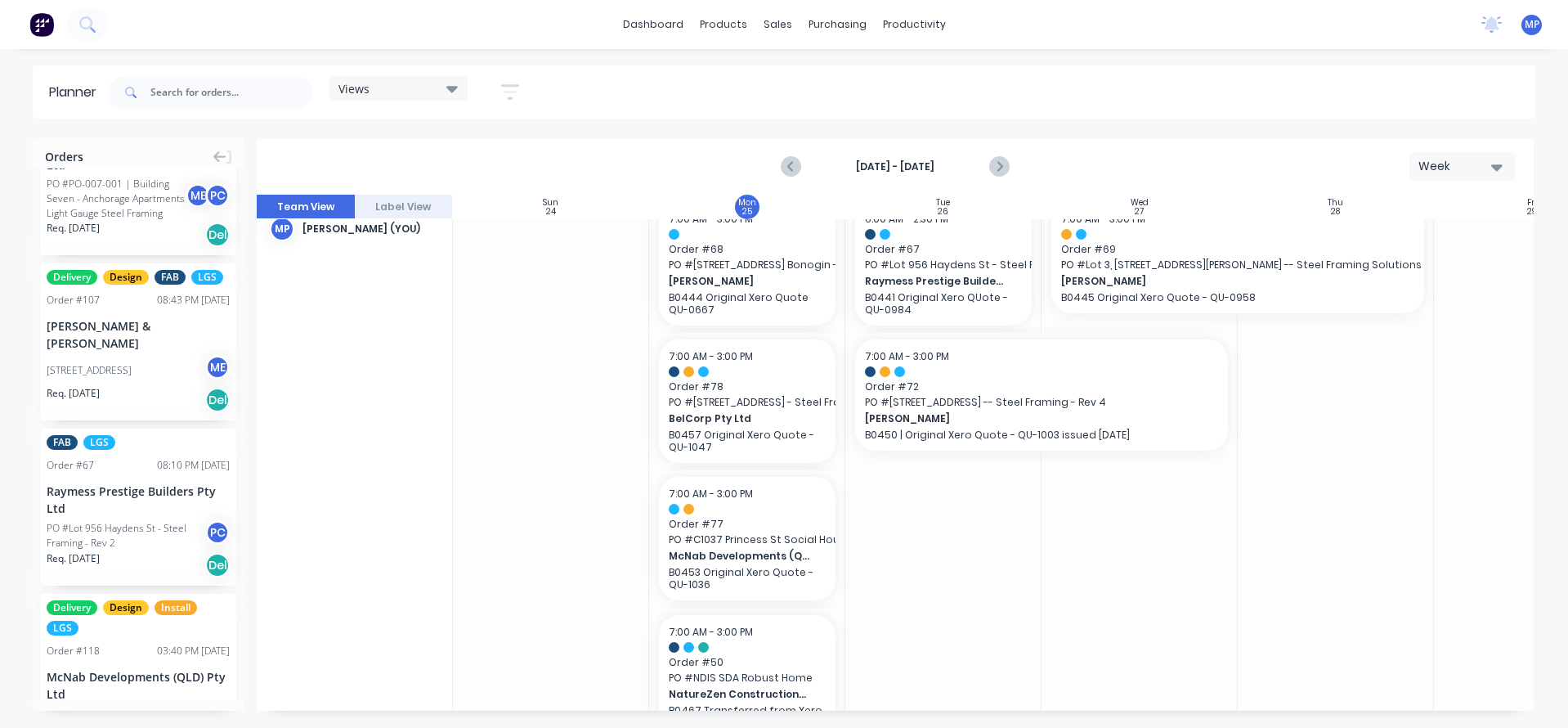
scroll to position [0, 0]
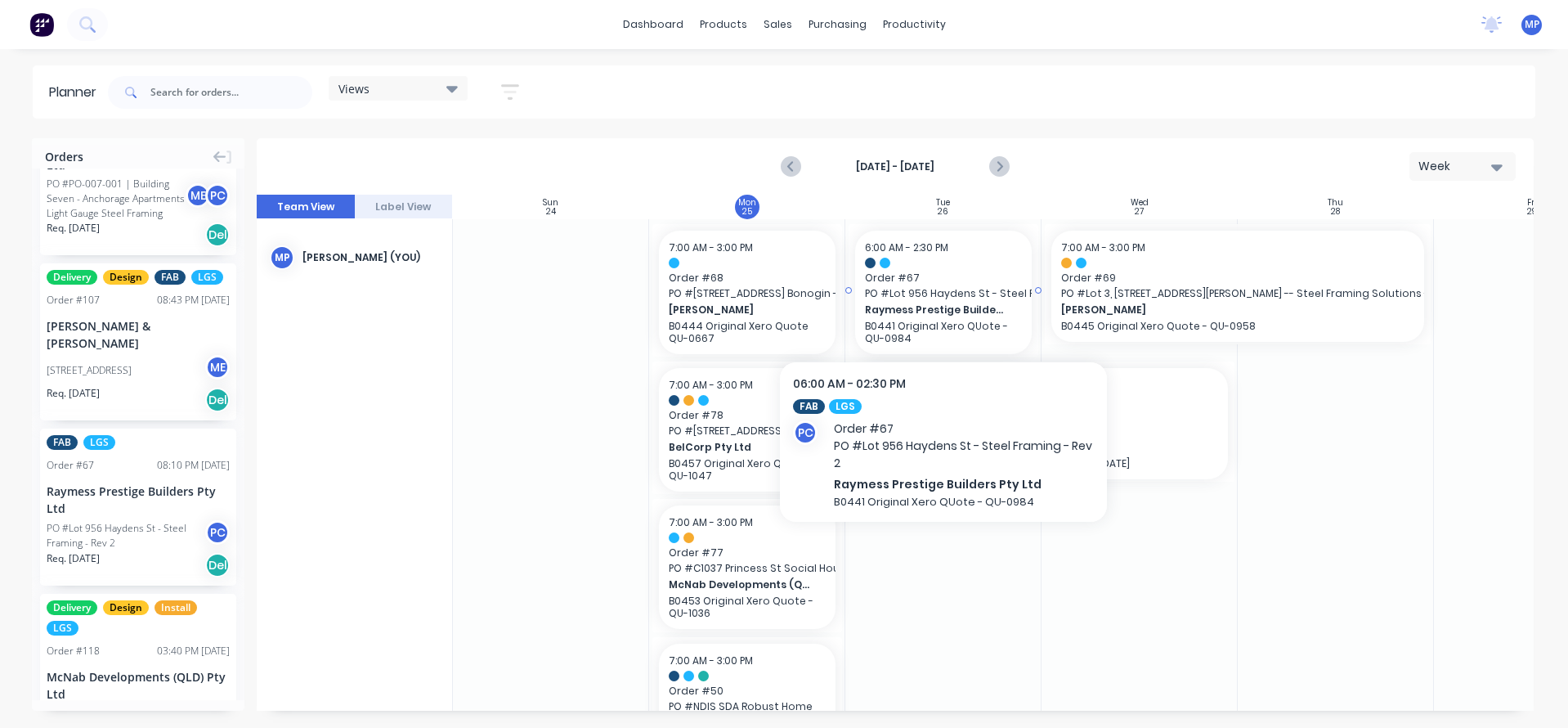
click at [964, 302] on span "Raymess Prestige Builders Pty Ltd" at bounding box center [935, 309] width 141 height 15
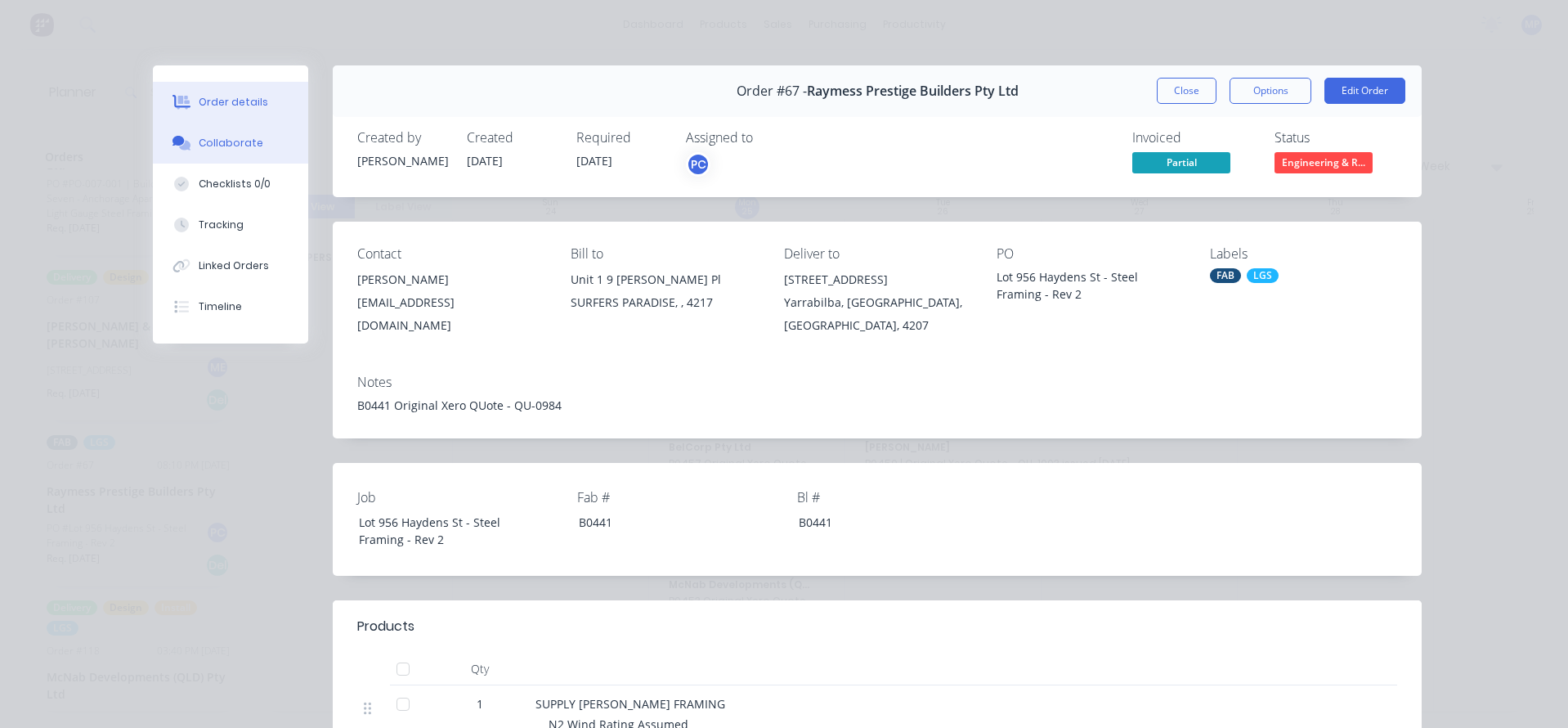
click at [212, 139] on div "Collaborate" at bounding box center [230, 142] width 65 height 15
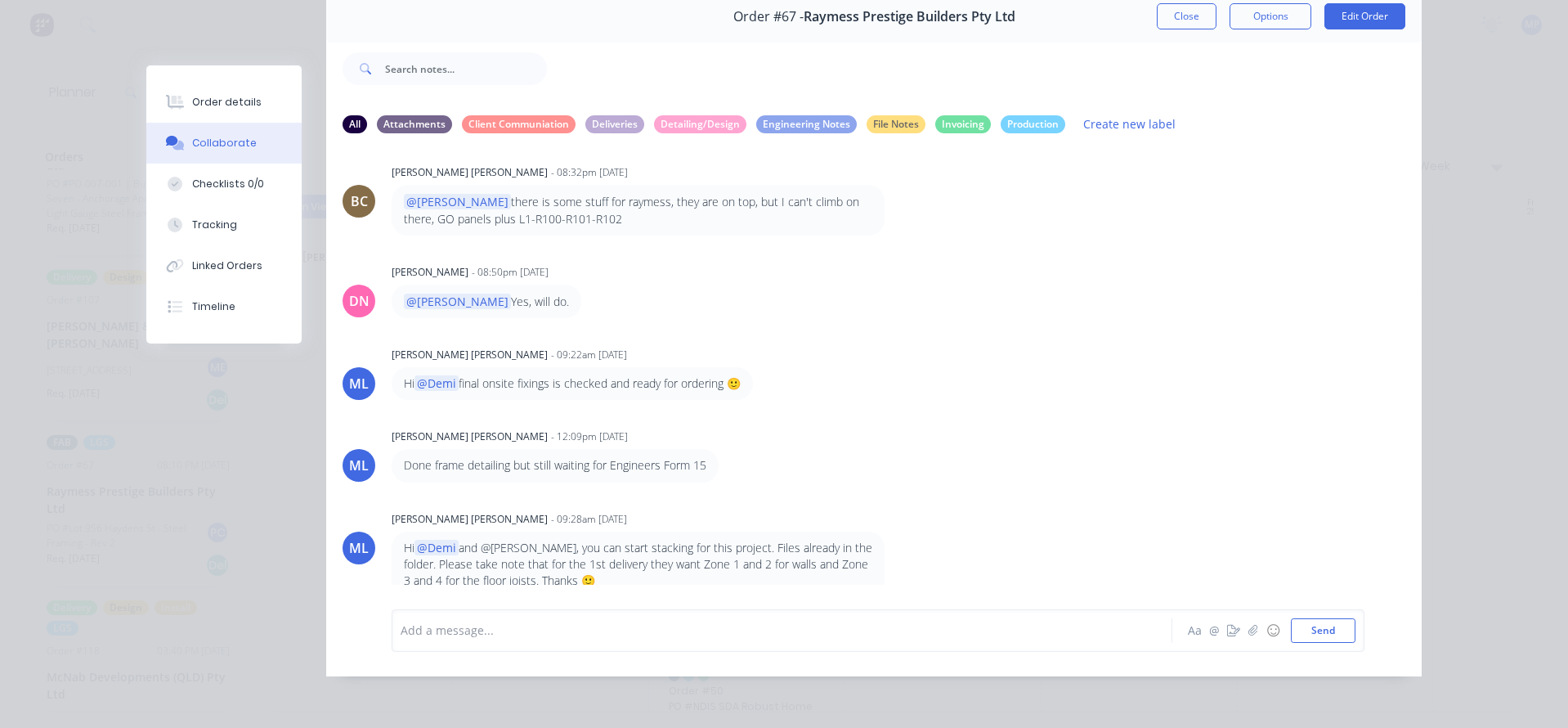
scroll to position [2718, 0]
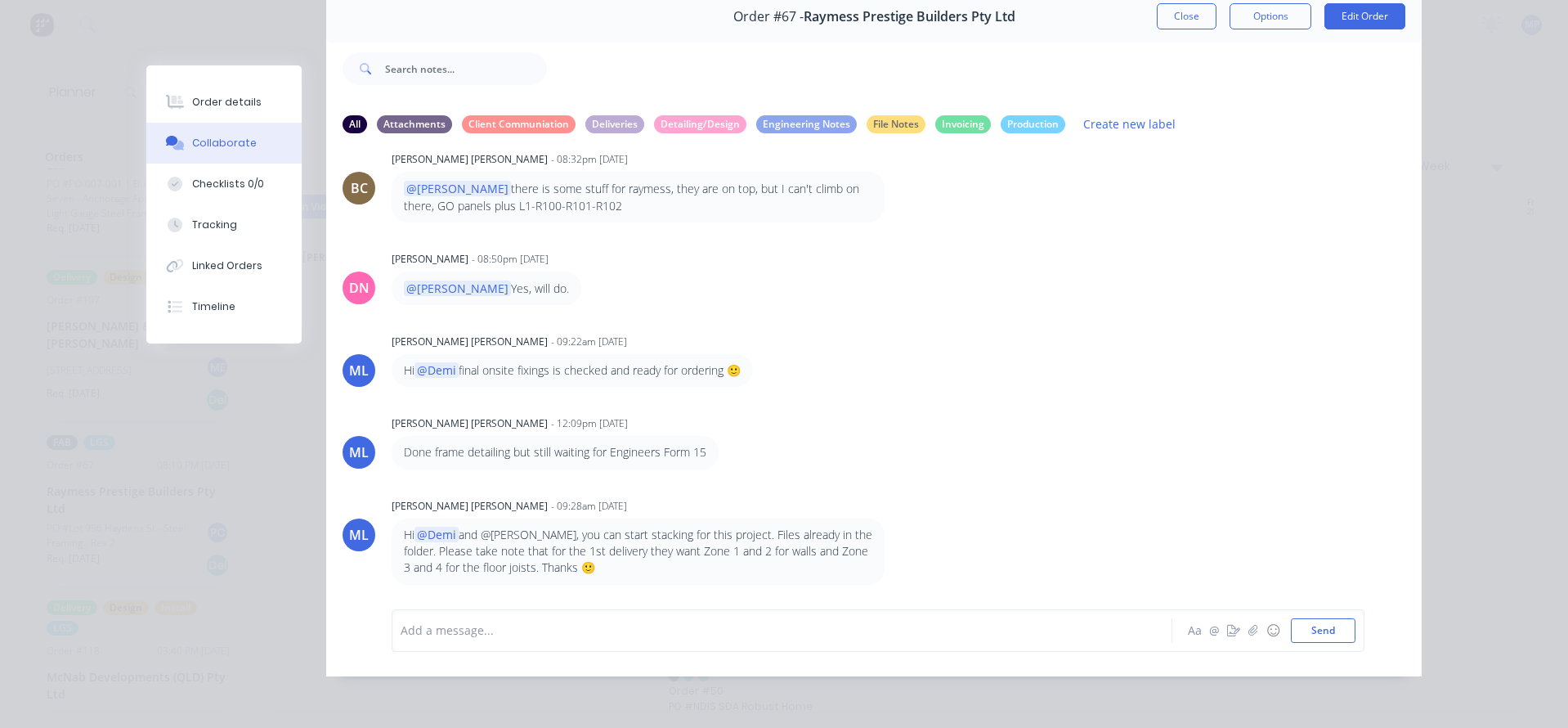
click at [1462, 141] on div "Order details Collaborate Checklists 0/0 Tracking Linked Orders Timeline Order …" at bounding box center [784, 364] width 1568 height 728
click at [1177, 19] on button "Close" at bounding box center [1187, 15] width 60 height 26
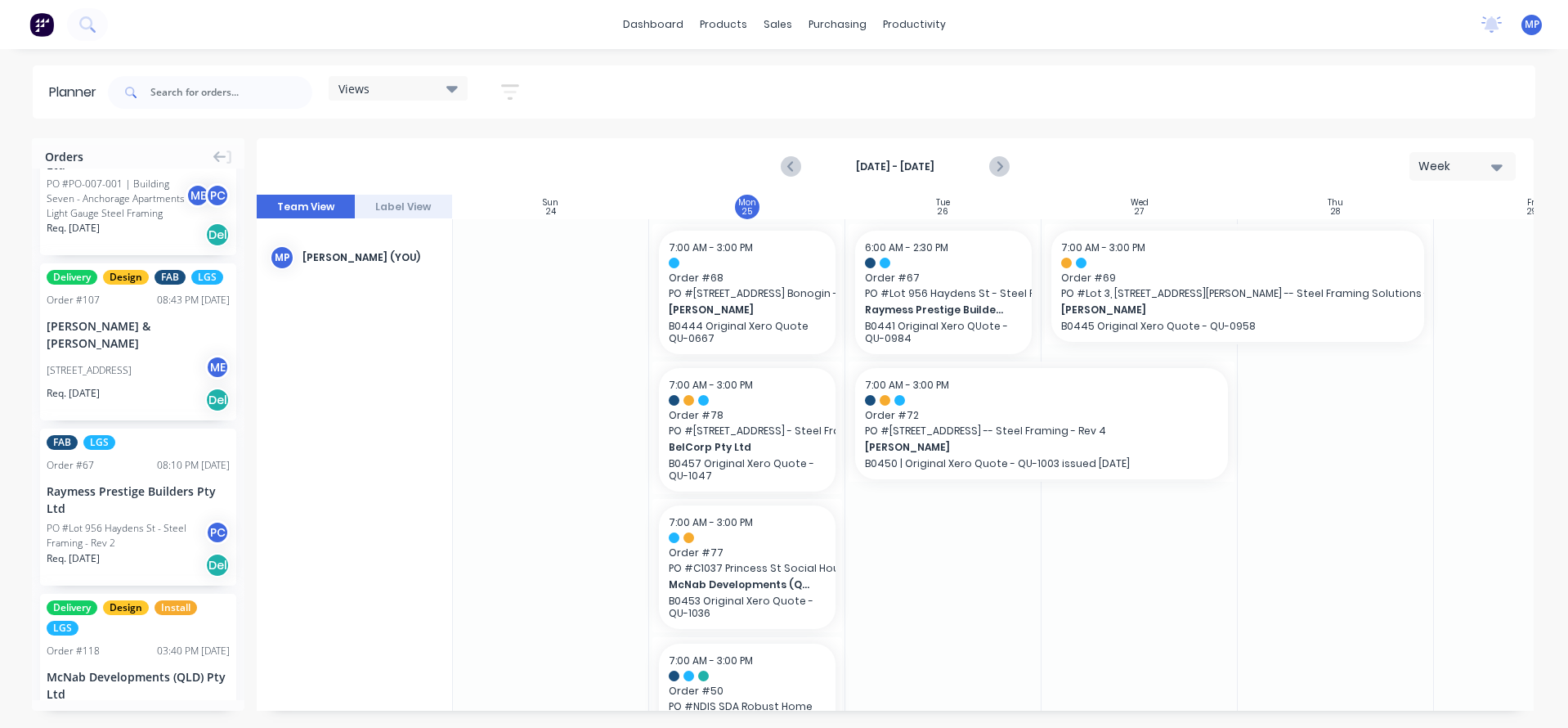
click at [1281, 96] on div "Views Save new view None (Default) edit DESIGN TEAM (INTERNAL) edit ENGINEERING…" at bounding box center [820, 92] width 1431 height 49
drag, startPoint x: 512, startPoint y: 342, endPoint x: 521, endPoint y: 339, distance: 9.5
click at [513, 342] on div at bounding box center [551, 562] width 196 height 687
